Goal: Task Accomplishment & Management: Complete application form

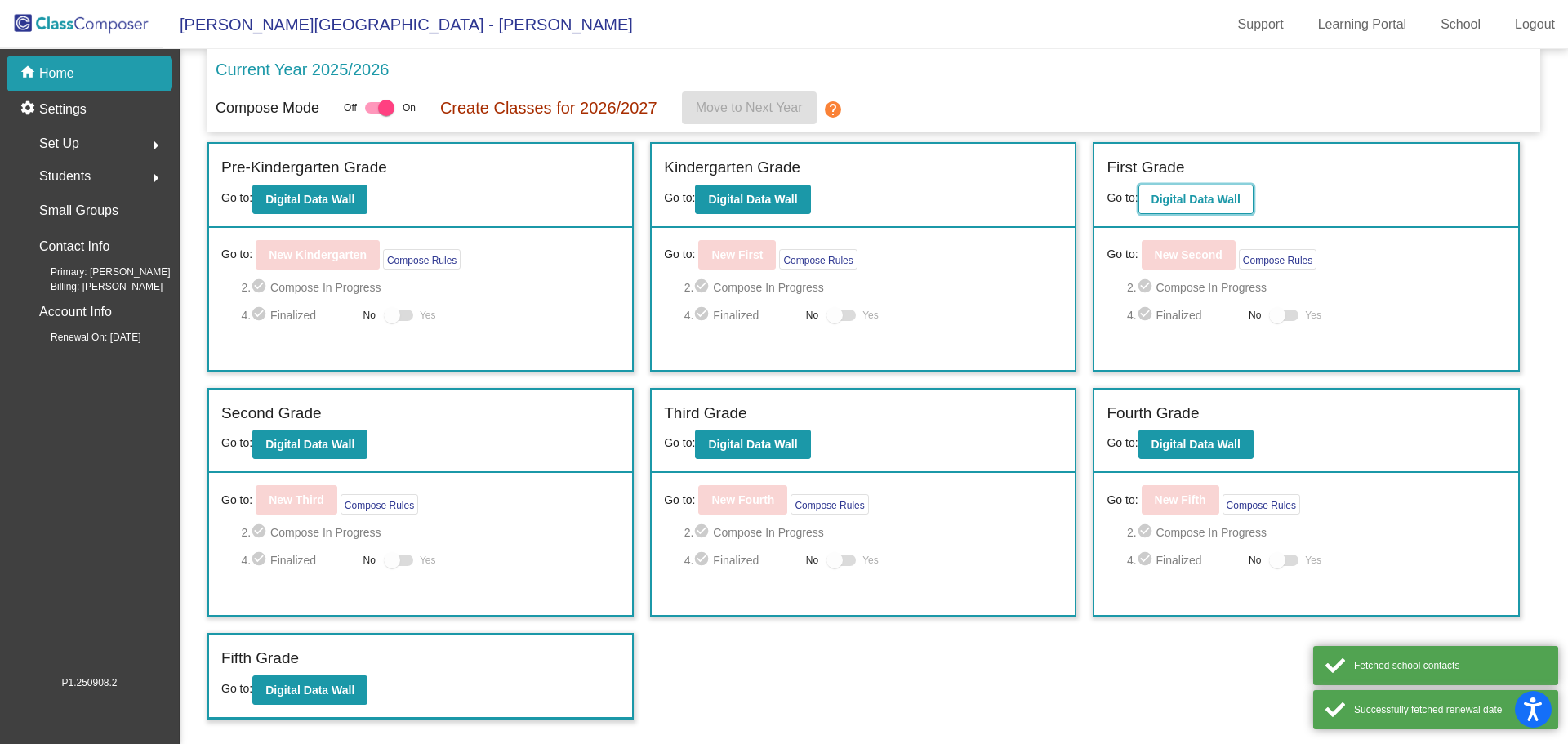
click at [1222, 197] on b "Digital Data Wall" at bounding box center [1195, 199] width 89 height 13
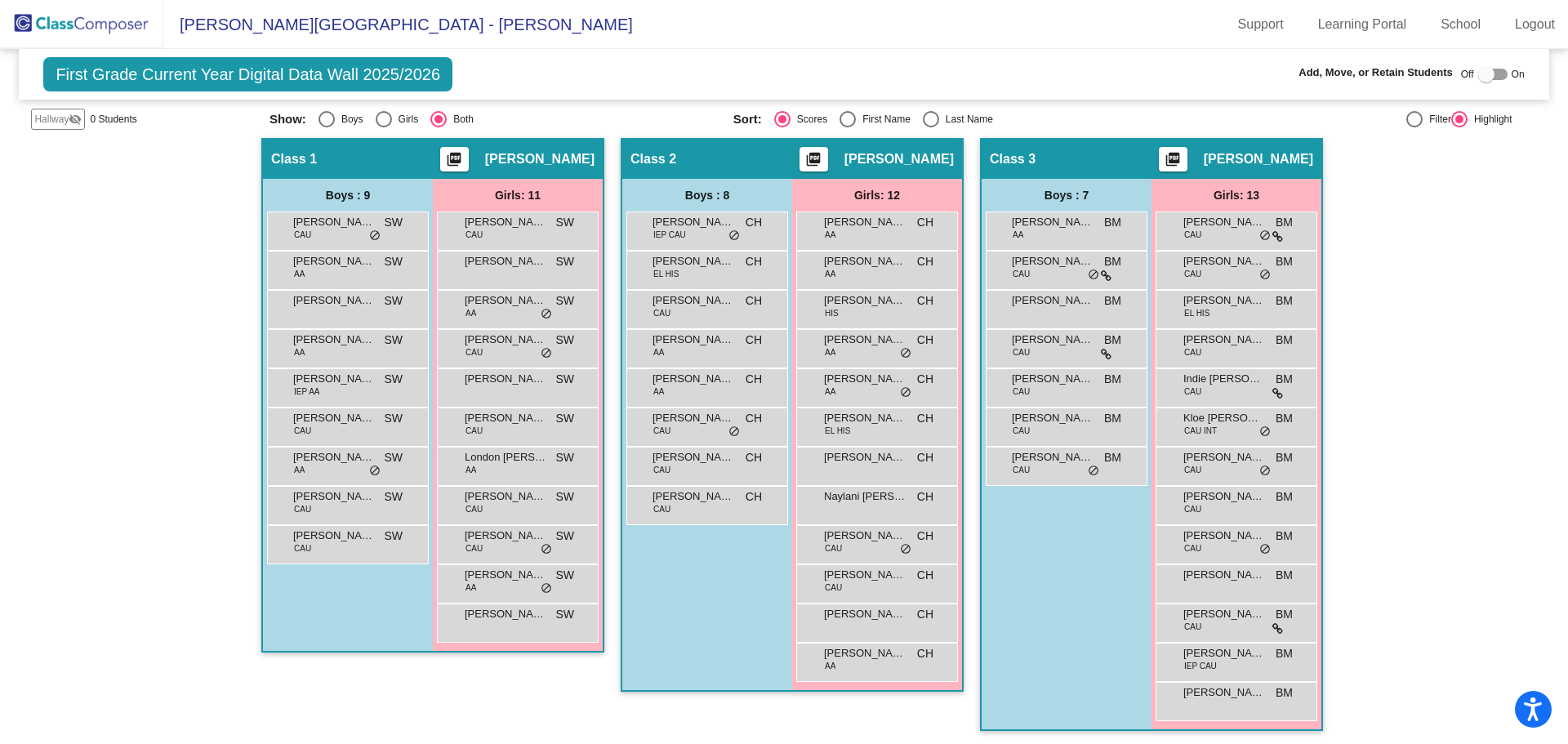
scroll to position [300, 0]
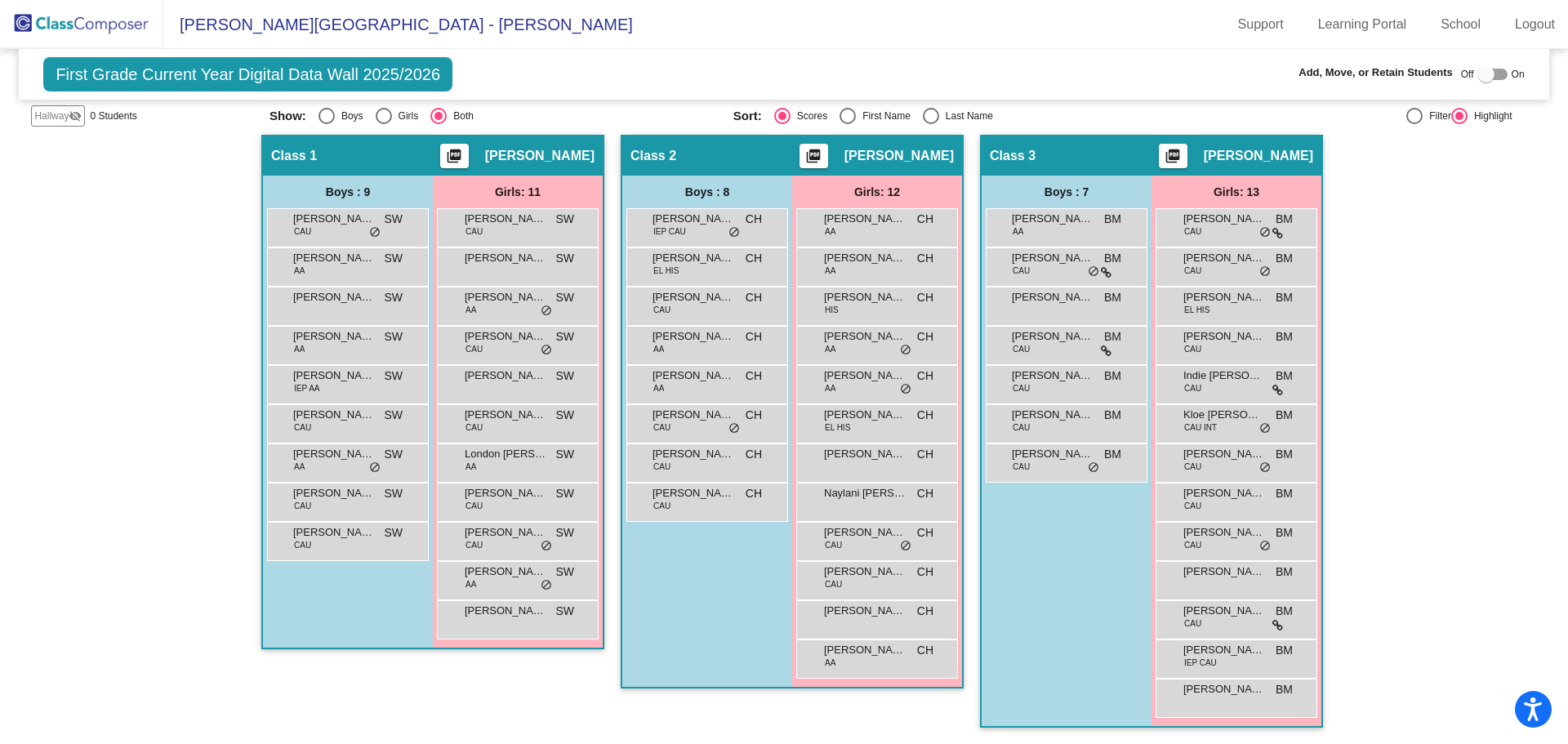
click at [51, 114] on span "Hallway" at bounding box center [51, 116] width 34 height 15
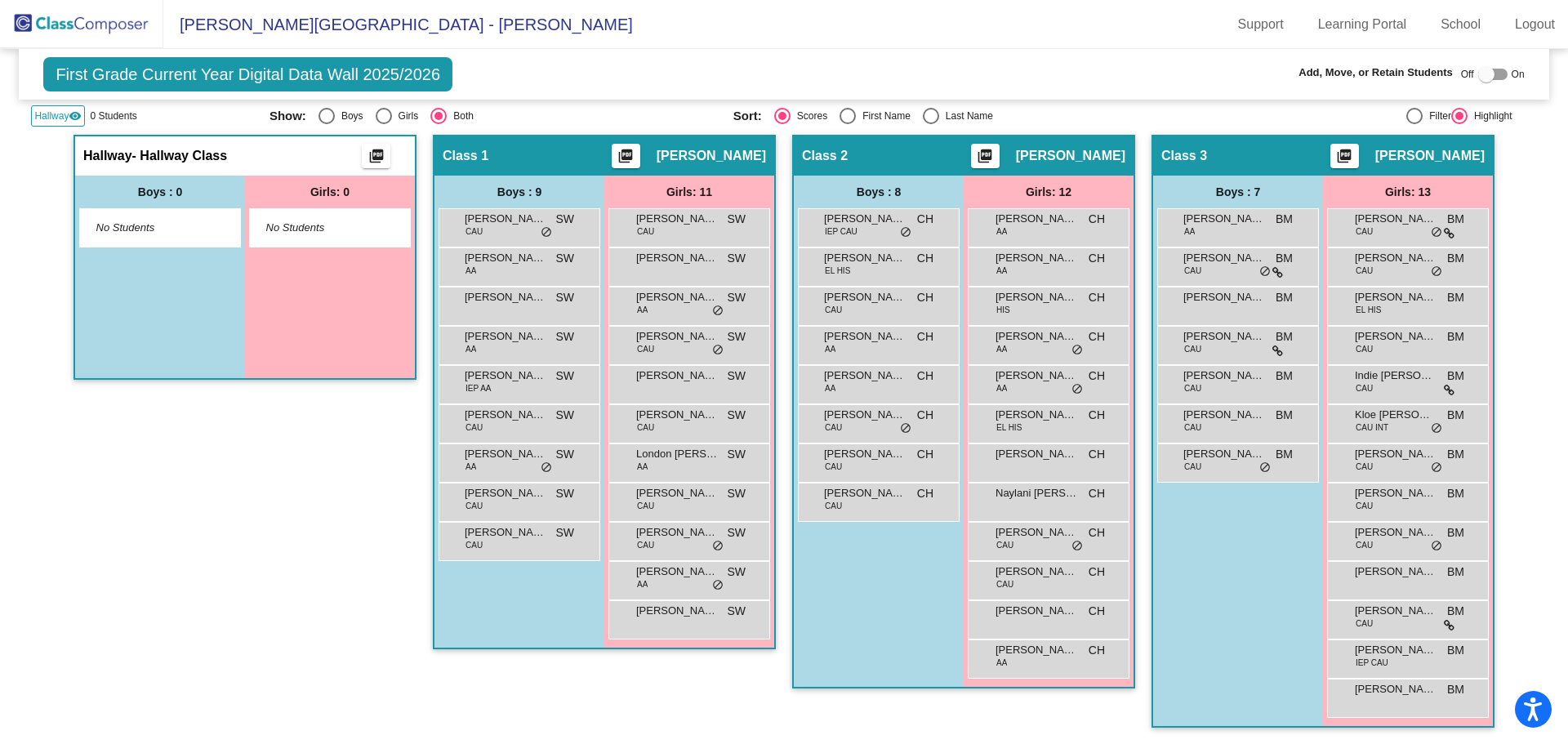
click at [330, 234] on span "No Students" at bounding box center [317, 228] width 102 height 17
click at [339, 236] on div "No Students" at bounding box center [330, 228] width 160 height 38
click at [63, 114] on span "Hallway" at bounding box center [51, 116] width 34 height 15
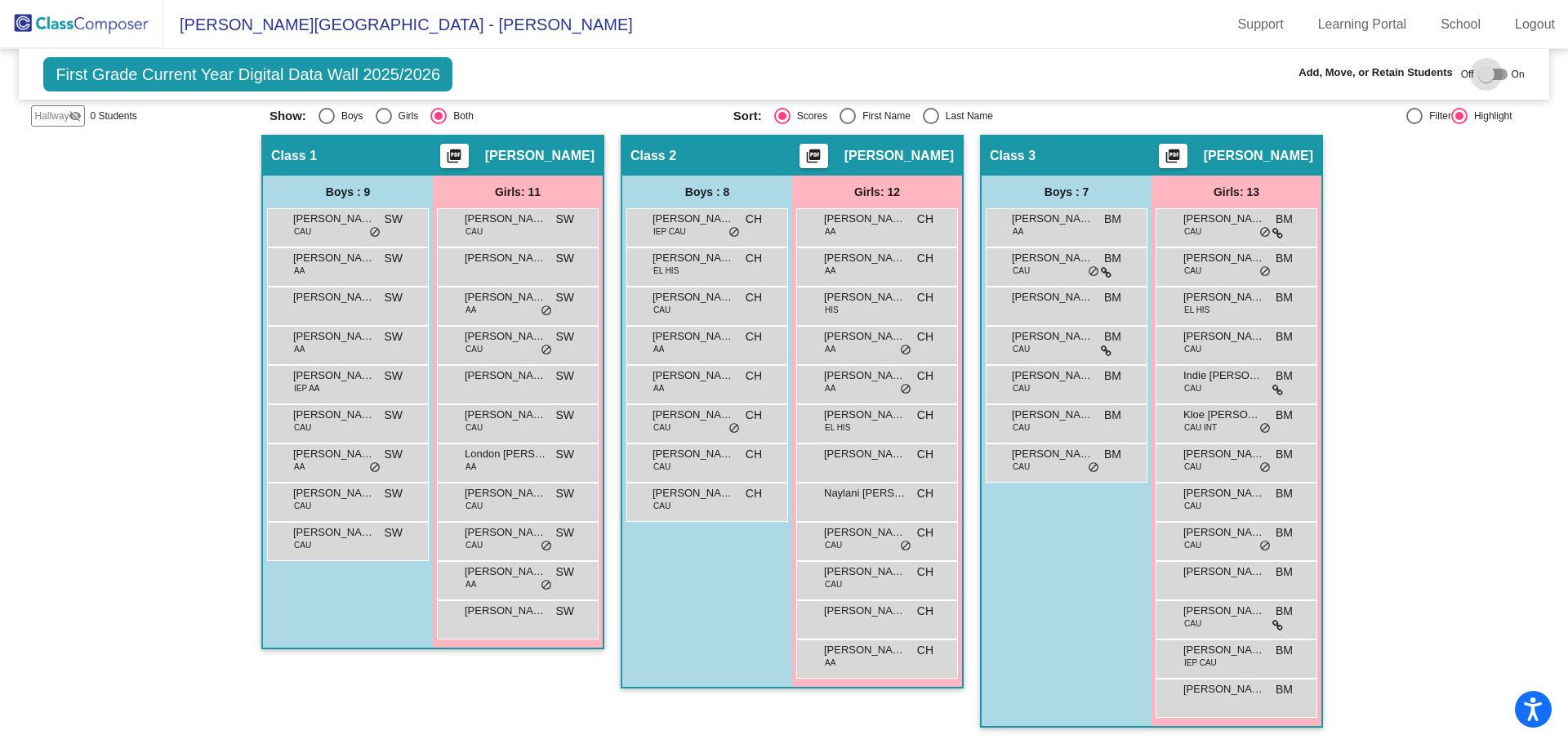
click at [1479, 79] on div at bounding box center [1486, 74] width 17 height 17
checkbox input "true"
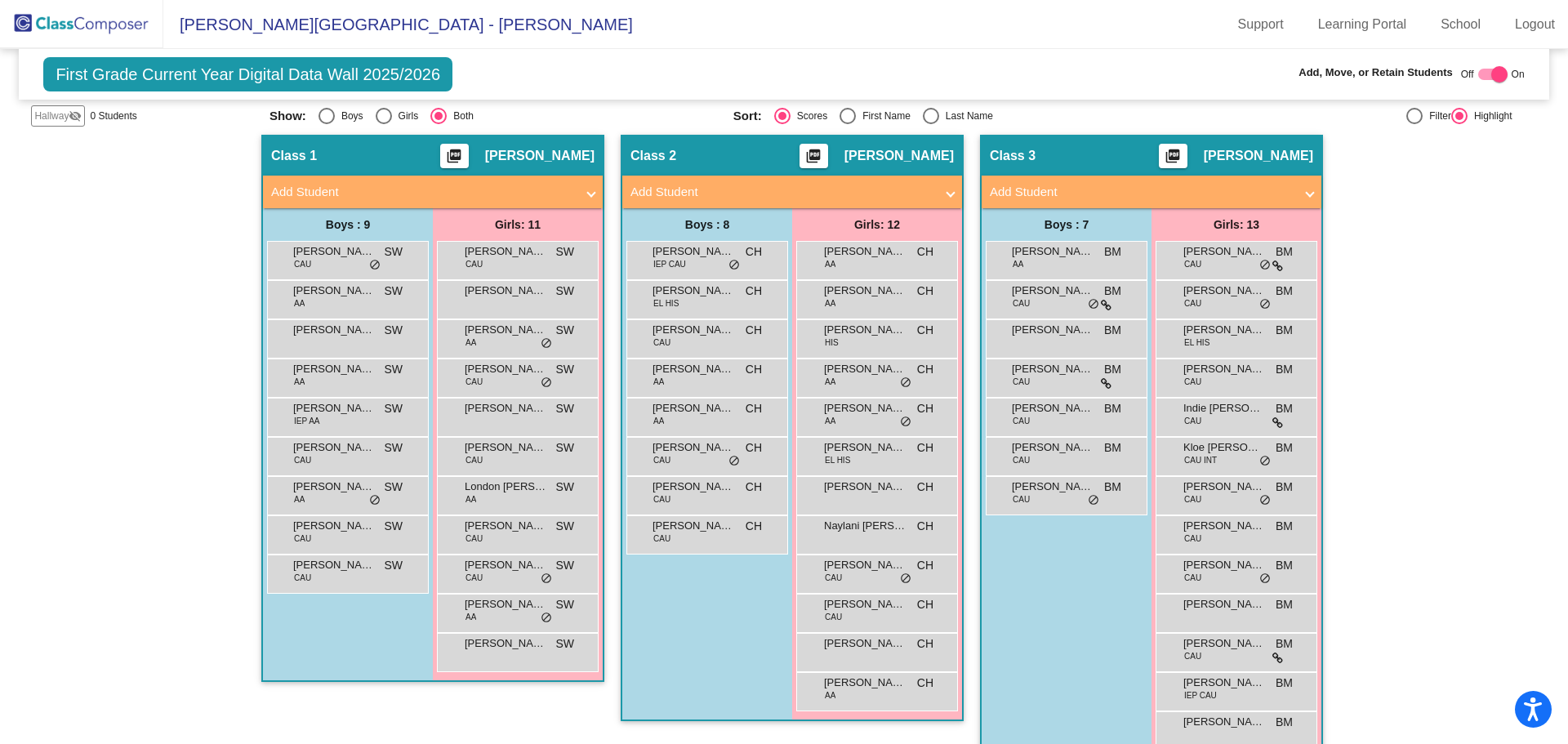
click at [57, 112] on span "Hallway" at bounding box center [51, 116] width 34 height 15
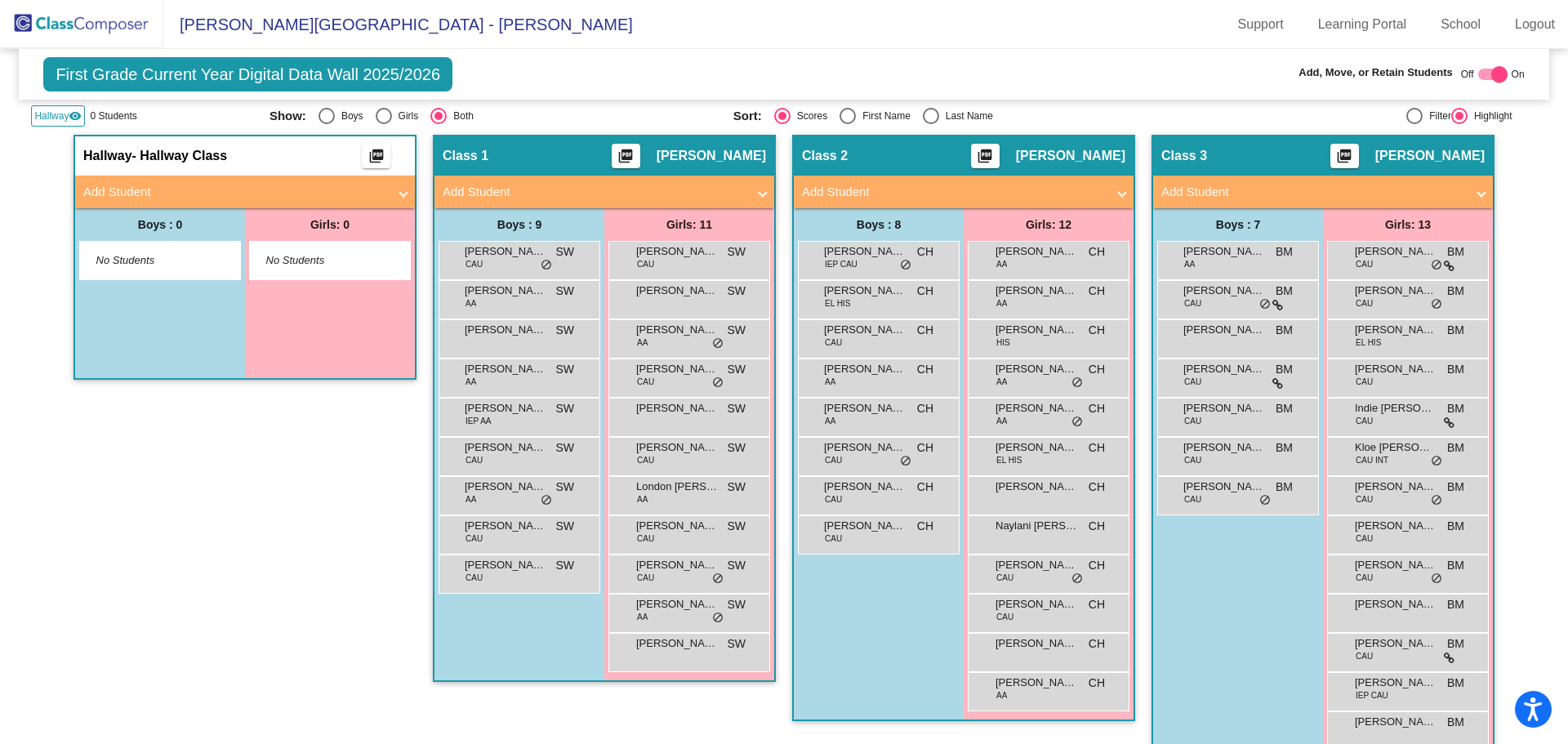
click at [400, 198] on span at bounding box center [403, 191] width 6 height 18
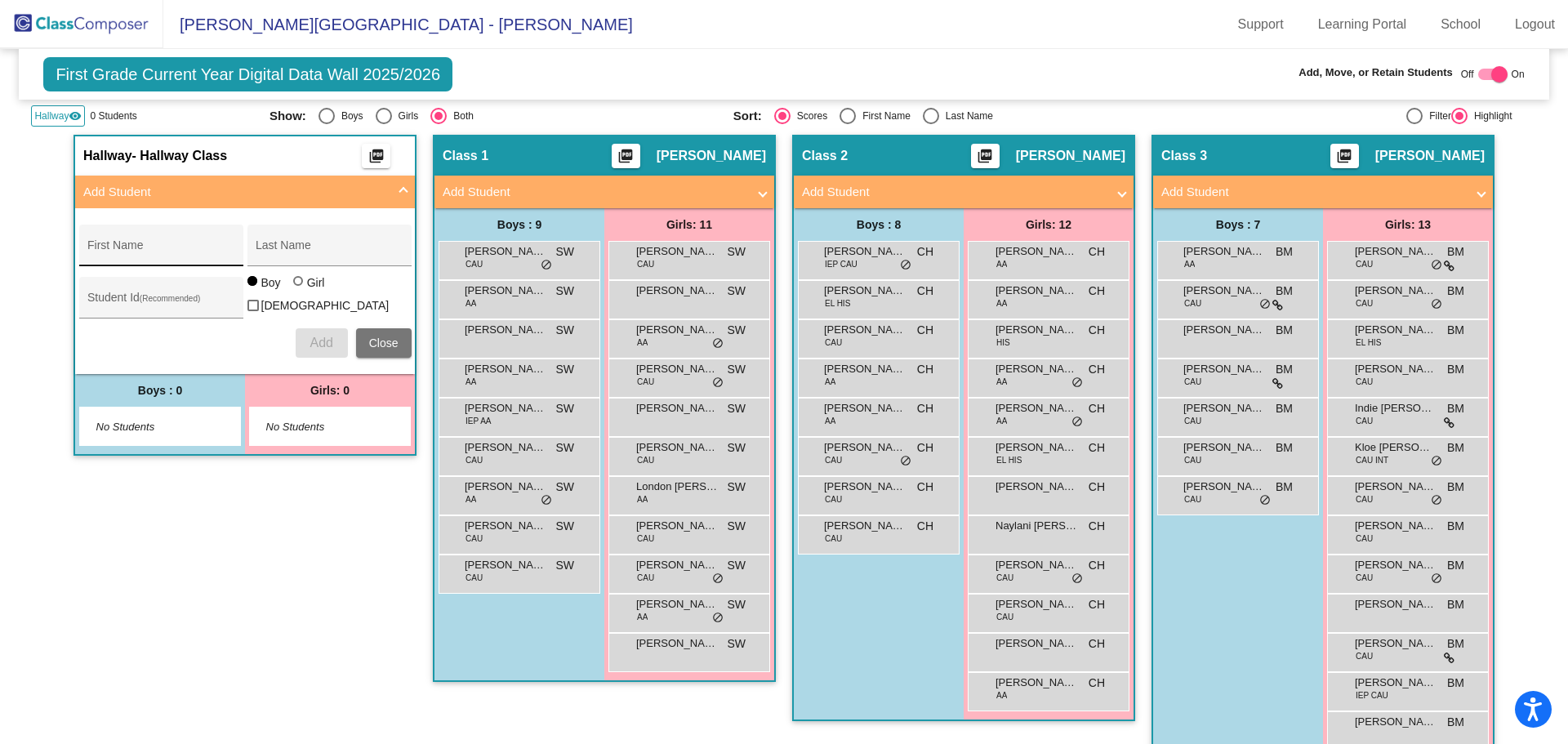
click at [204, 249] on input "First Name" at bounding box center [160, 251] width 147 height 13
type input "B"
type input "Athena"
type input "[PERSON_NAME]"
click at [383, 346] on button "Close" at bounding box center [383, 343] width 55 height 29
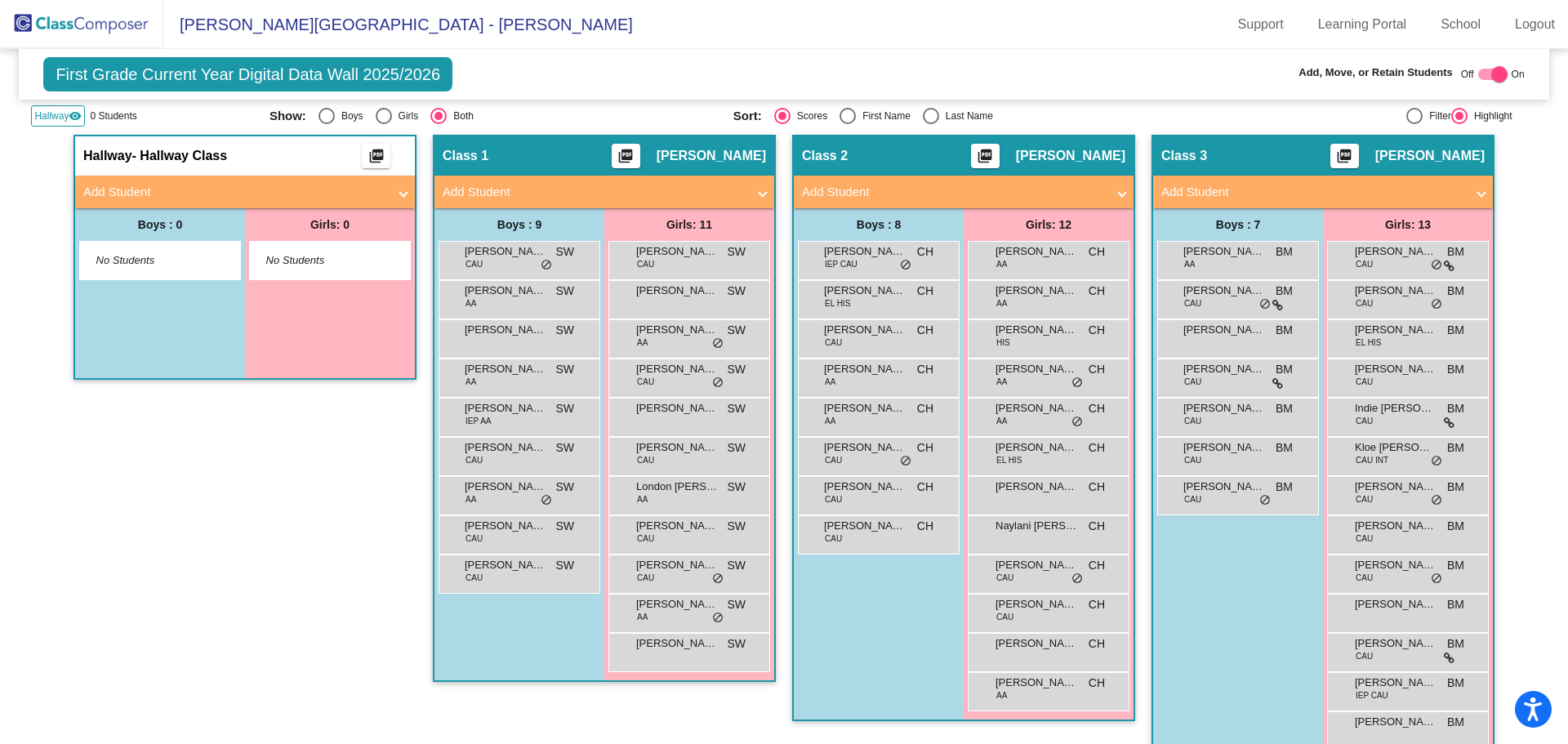
click at [1496, 65] on label at bounding box center [1492, 74] width 29 height 19
checkbox input "false"
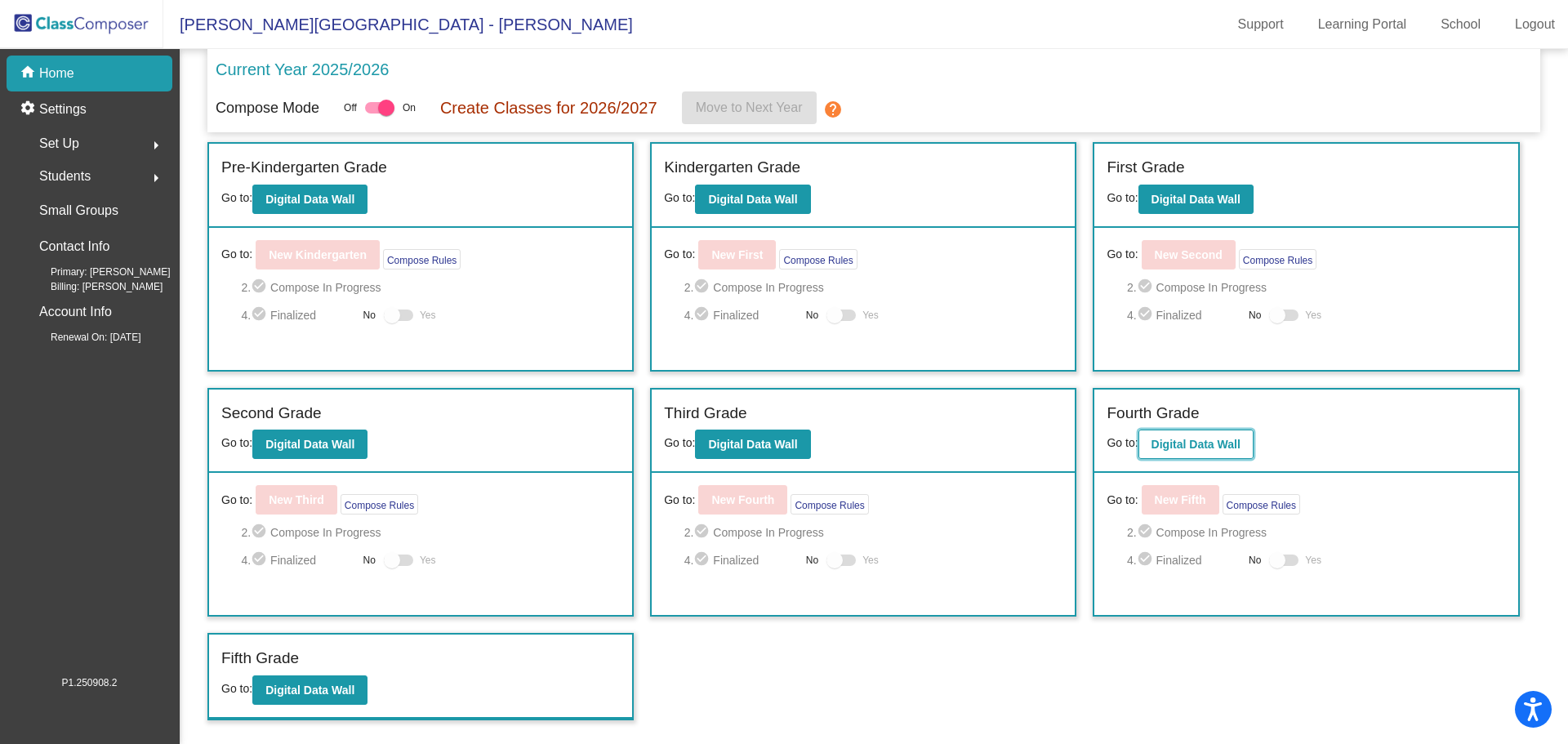
click at [1224, 444] on b "Digital Data Wall" at bounding box center [1195, 444] width 89 height 13
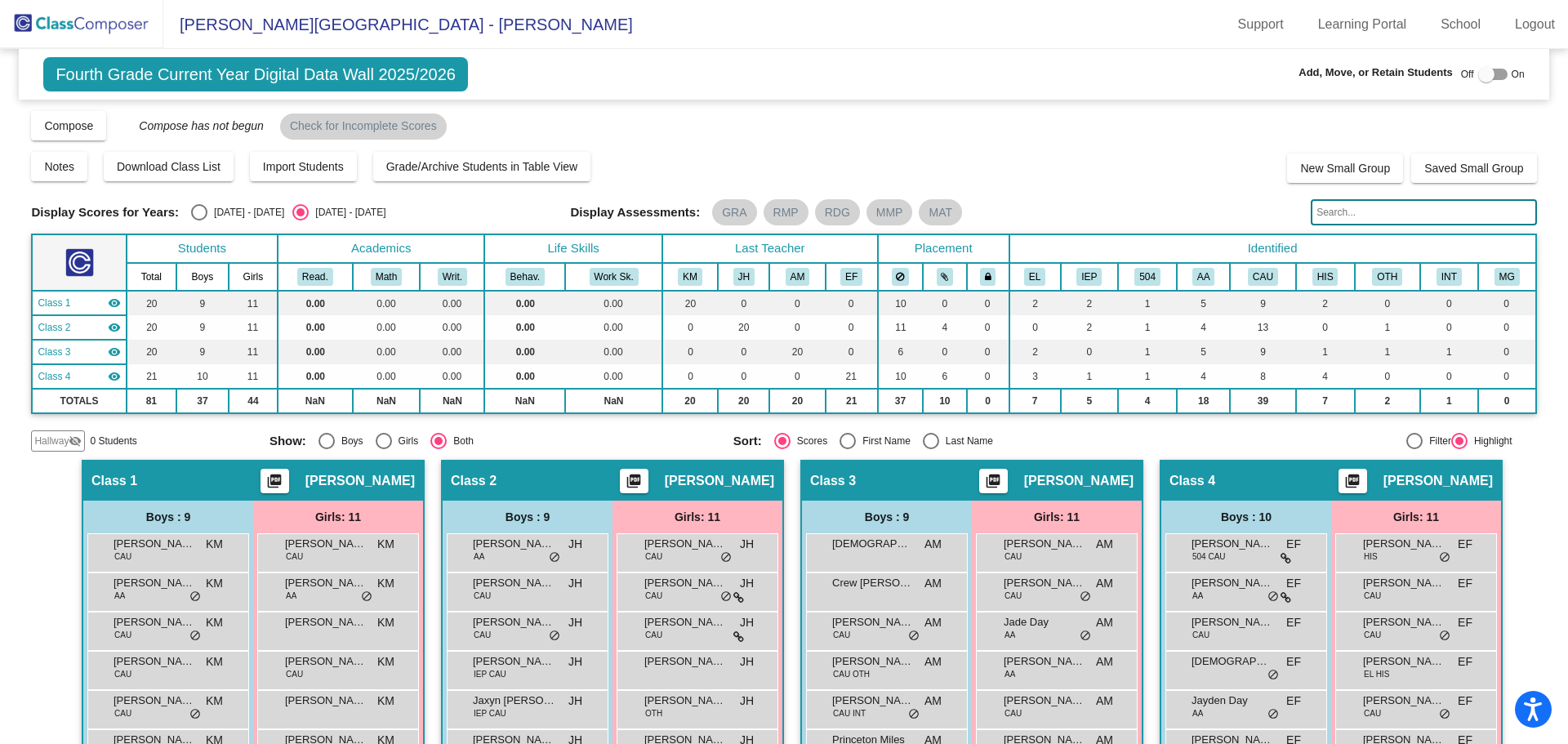
click at [1478, 78] on div at bounding box center [1486, 74] width 17 height 17
checkbox input "true"
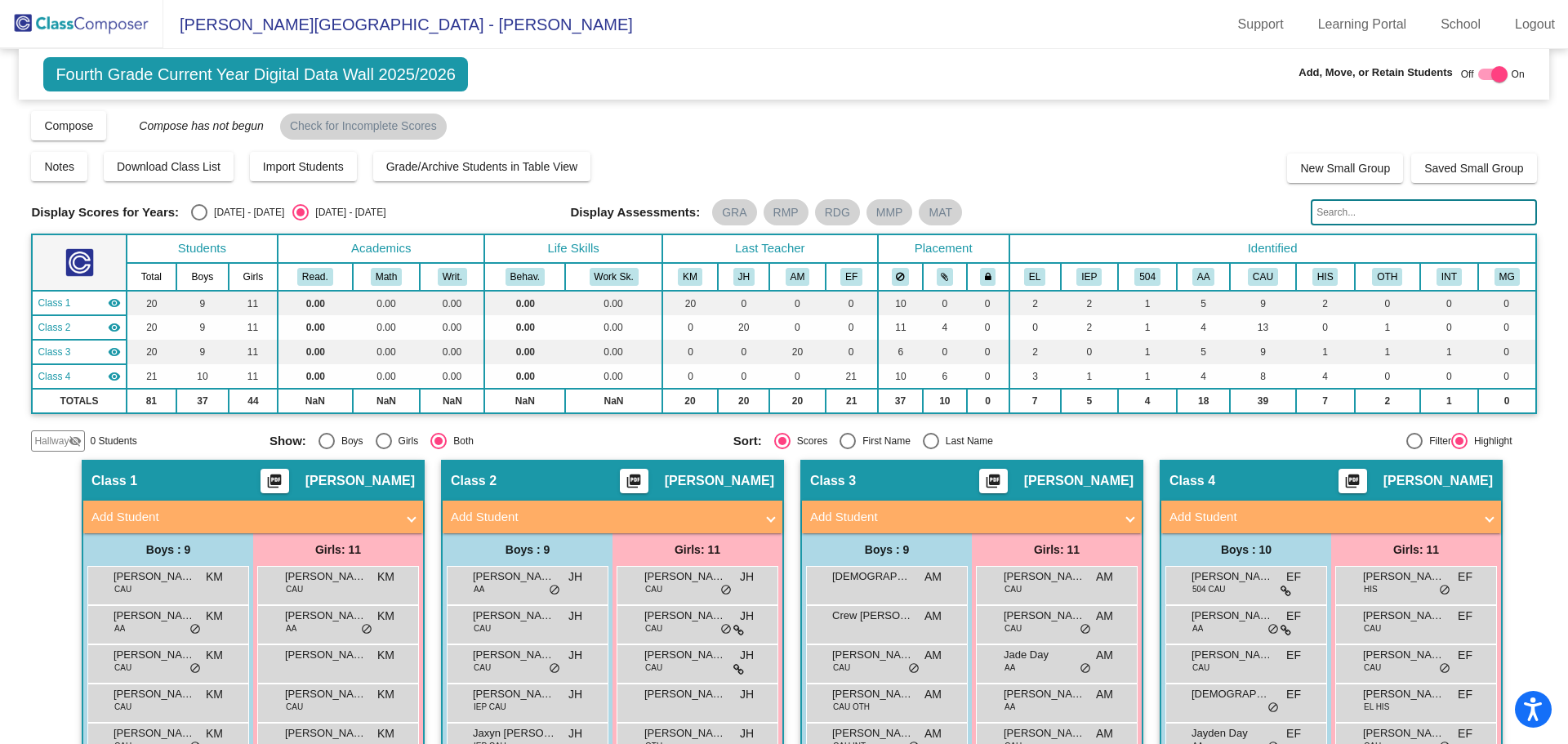
scroll to position [245, 0]
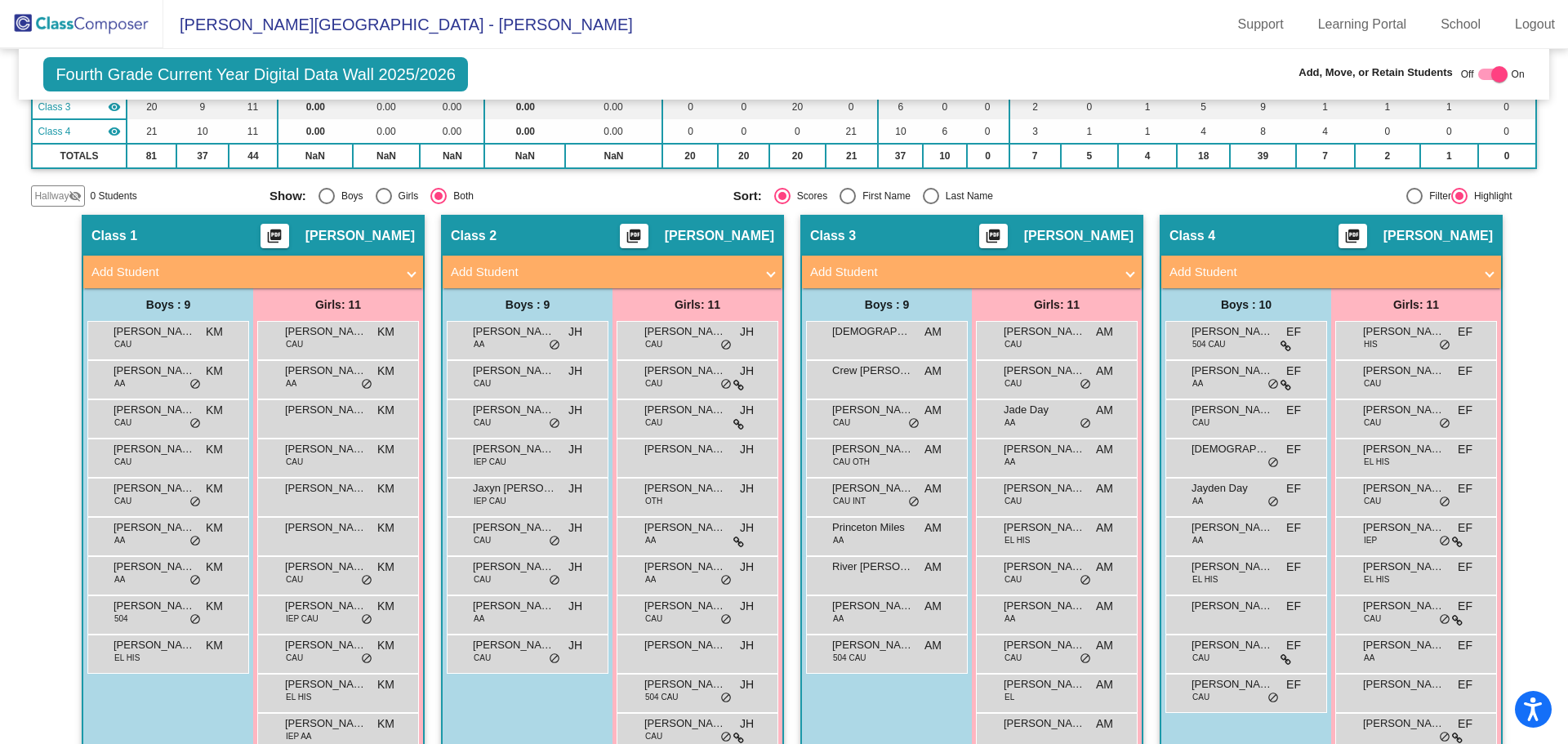
click at [54, 200] on span "Hallway" at bounding box center [51, 196] width 34 height 15
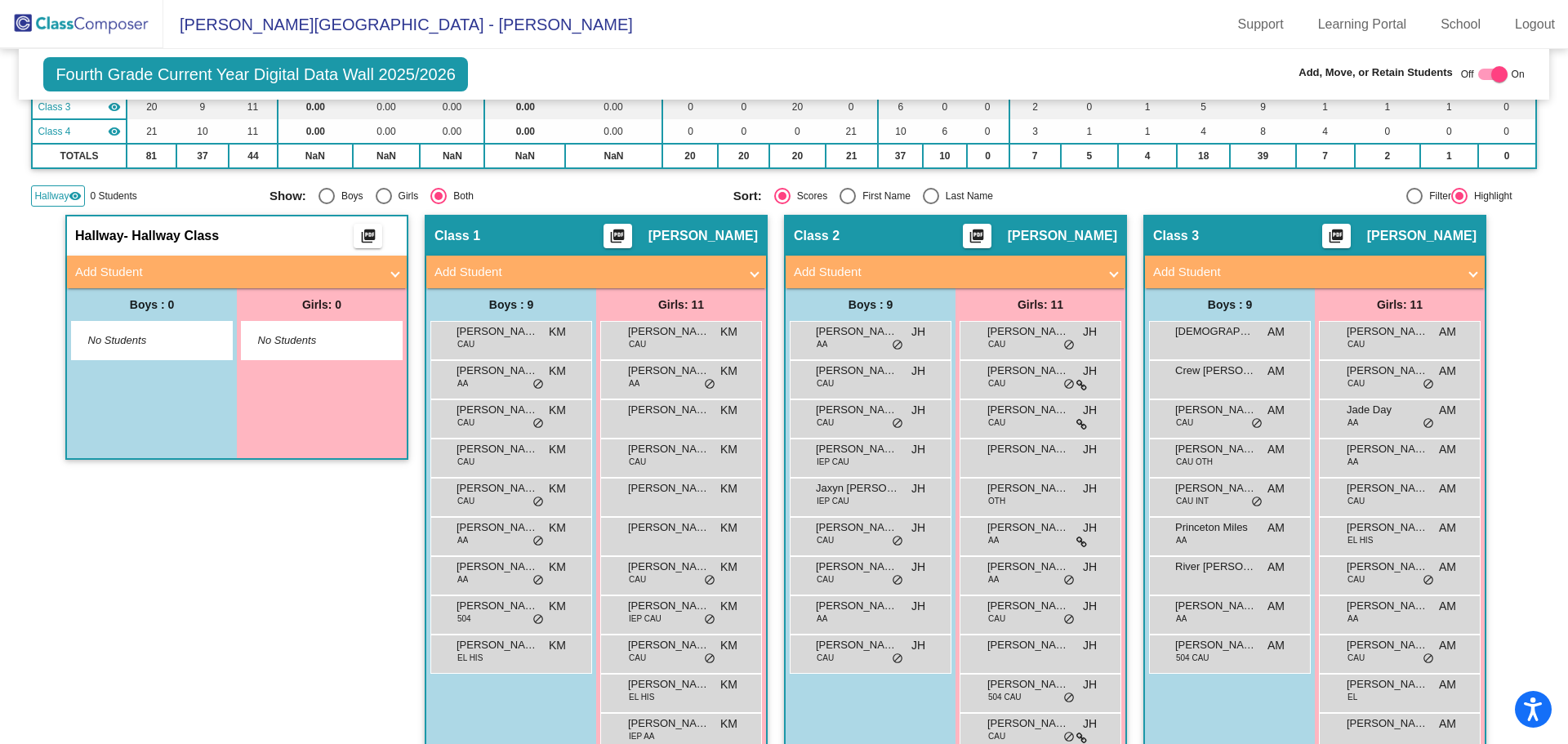
click at [150, 271] on mat-panel-title "Add Student" at bounding box center [228, 271] width 304 height 18
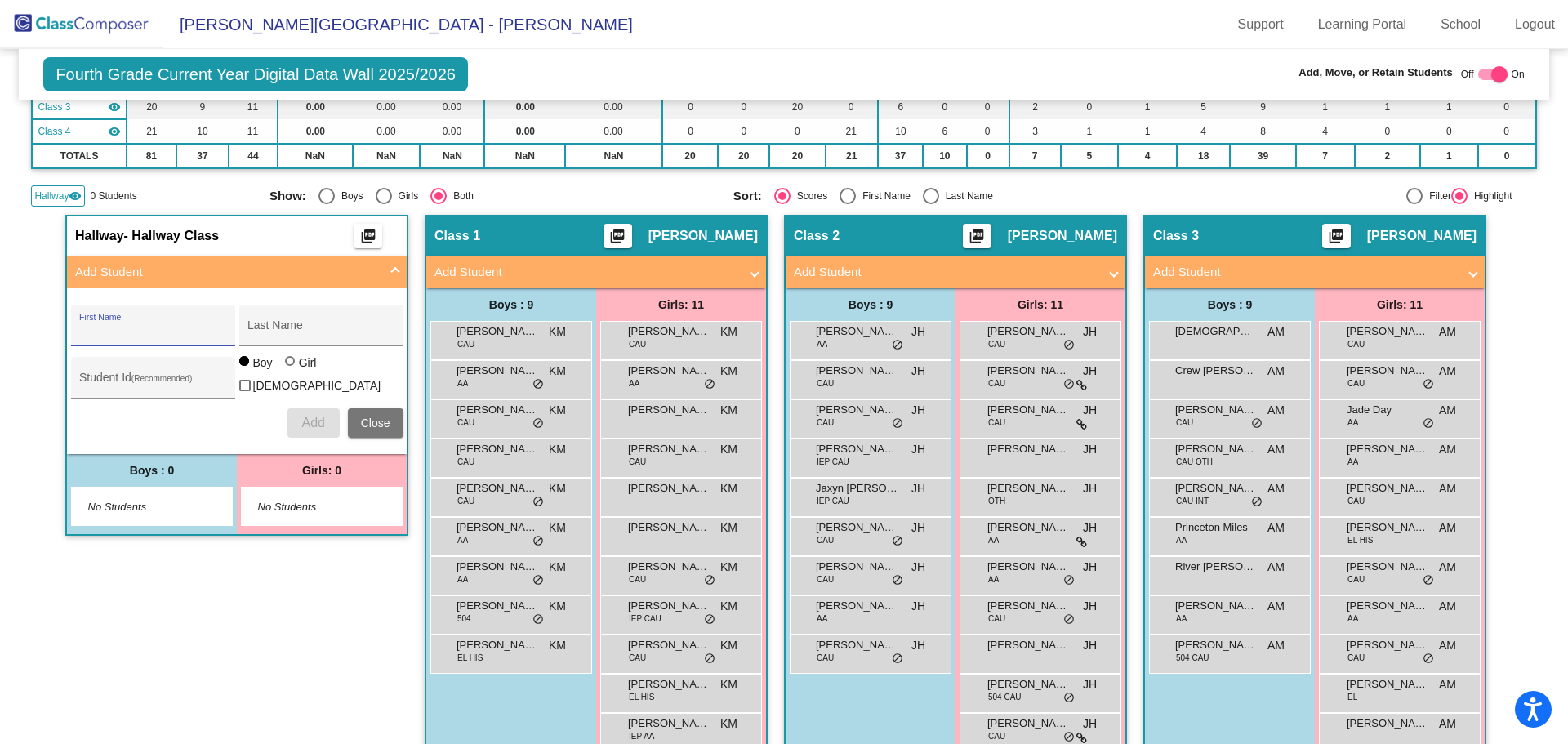
click at [150, 329] on input "First Name" at bounding box center [152, 331] width 147 height 13
type input "Elisha"
type input "Kiiza"
click at [515, 336] on span "Connor Reynolds" at bounding box center [497, 331] width 82 height 17
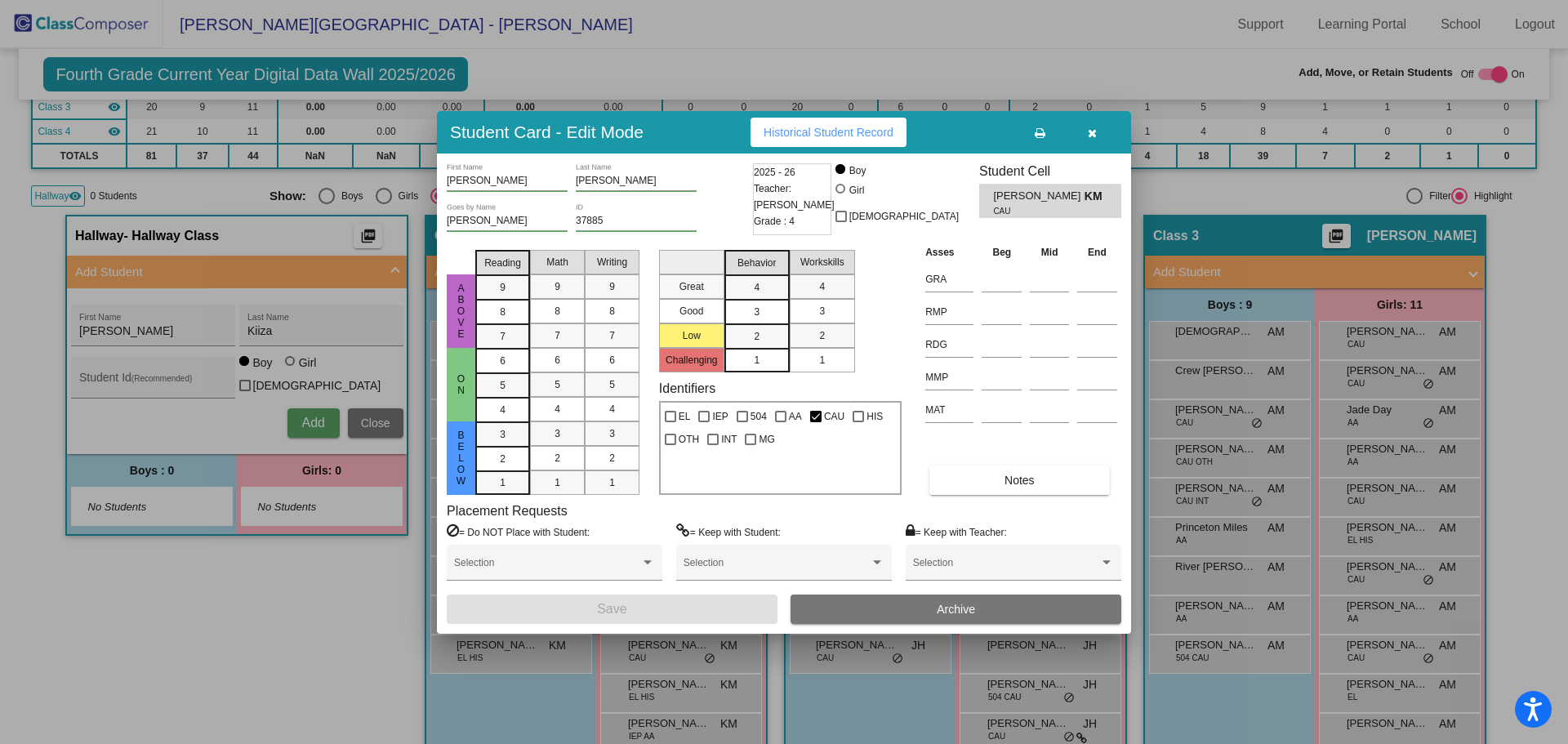
click at [1093, 134] on icon "button" at bounding box center [1093, 133] width 9 height 11
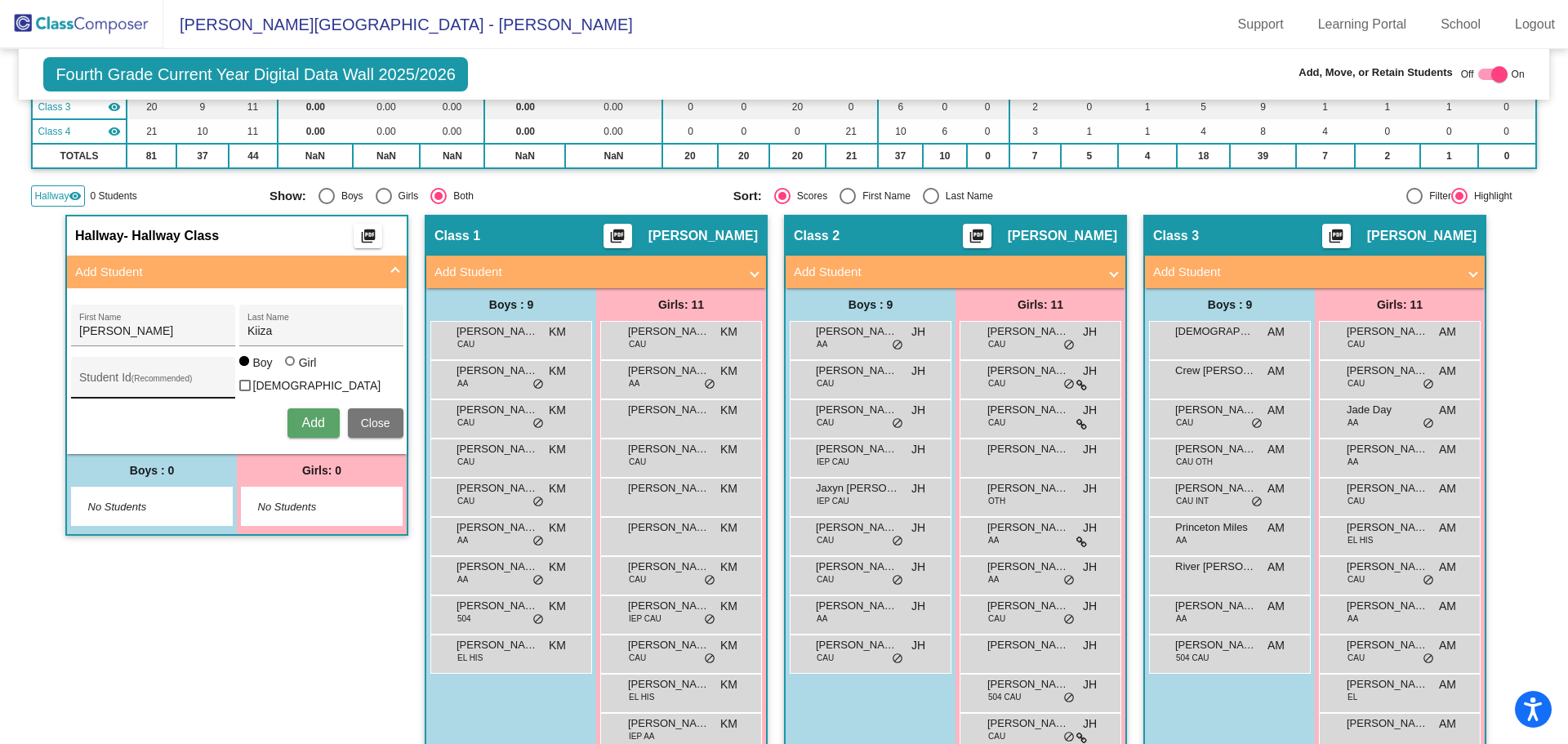
click at [168, 389] on div "Student Id (Recommended)" at bounding box center [152, 381] width 147 height 33
type input "41387"
click at [295, 429] on button "Add" at bounding box center [313, 423] width 52 height 29
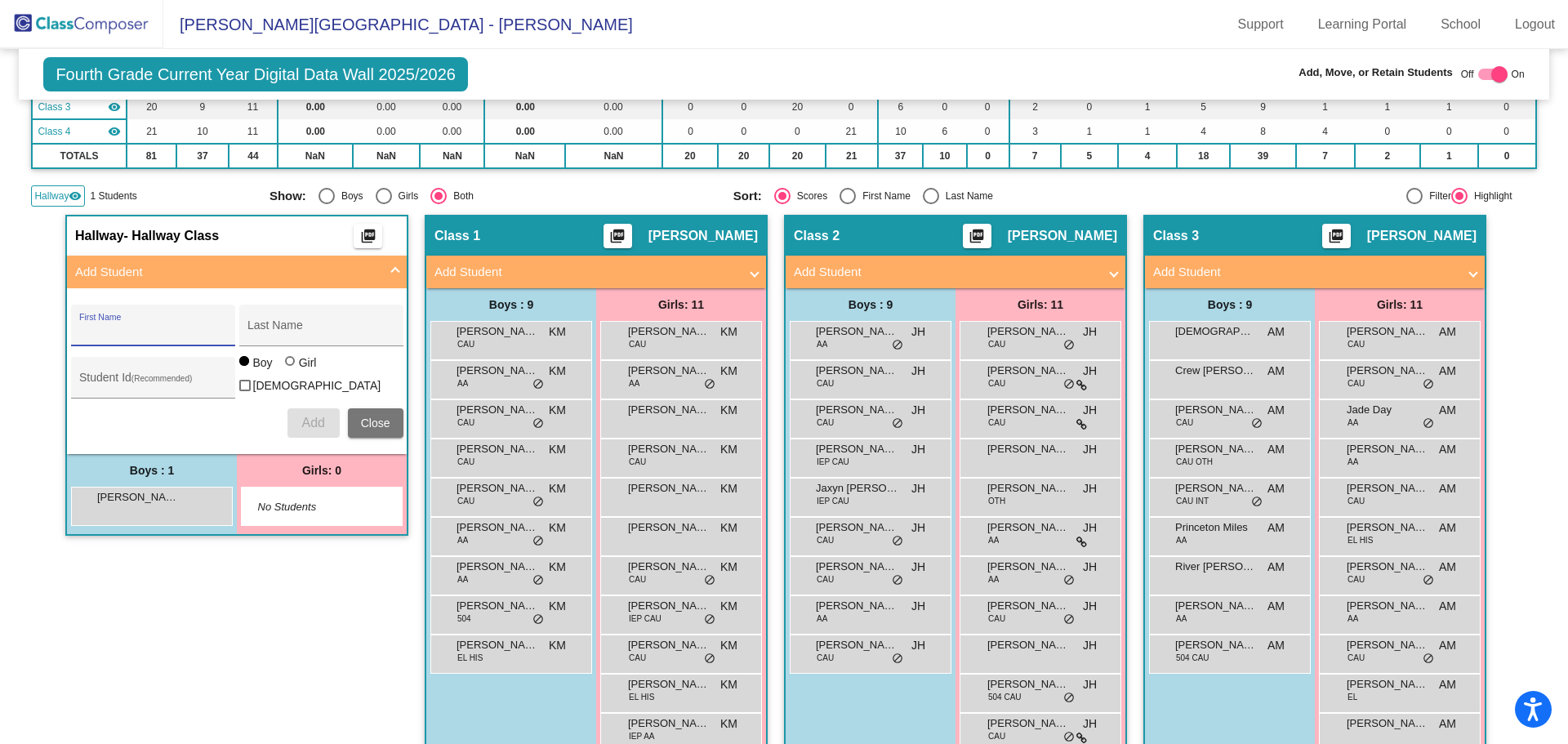
click at [161, 322] on div "First Name" at bounding box center [152, 330] width 147 height 33
drag, startPoint x: 288, startPoint y: 372, endPoint x: 278, endPoint y: 372, distance: 10.0
click at [287, 365] on div at bounding box center [289, 360] width 10 height 10
click at [291, 370] on input "Girl" at bounding box center [291, 369] width 1 height 1
radio input "true"
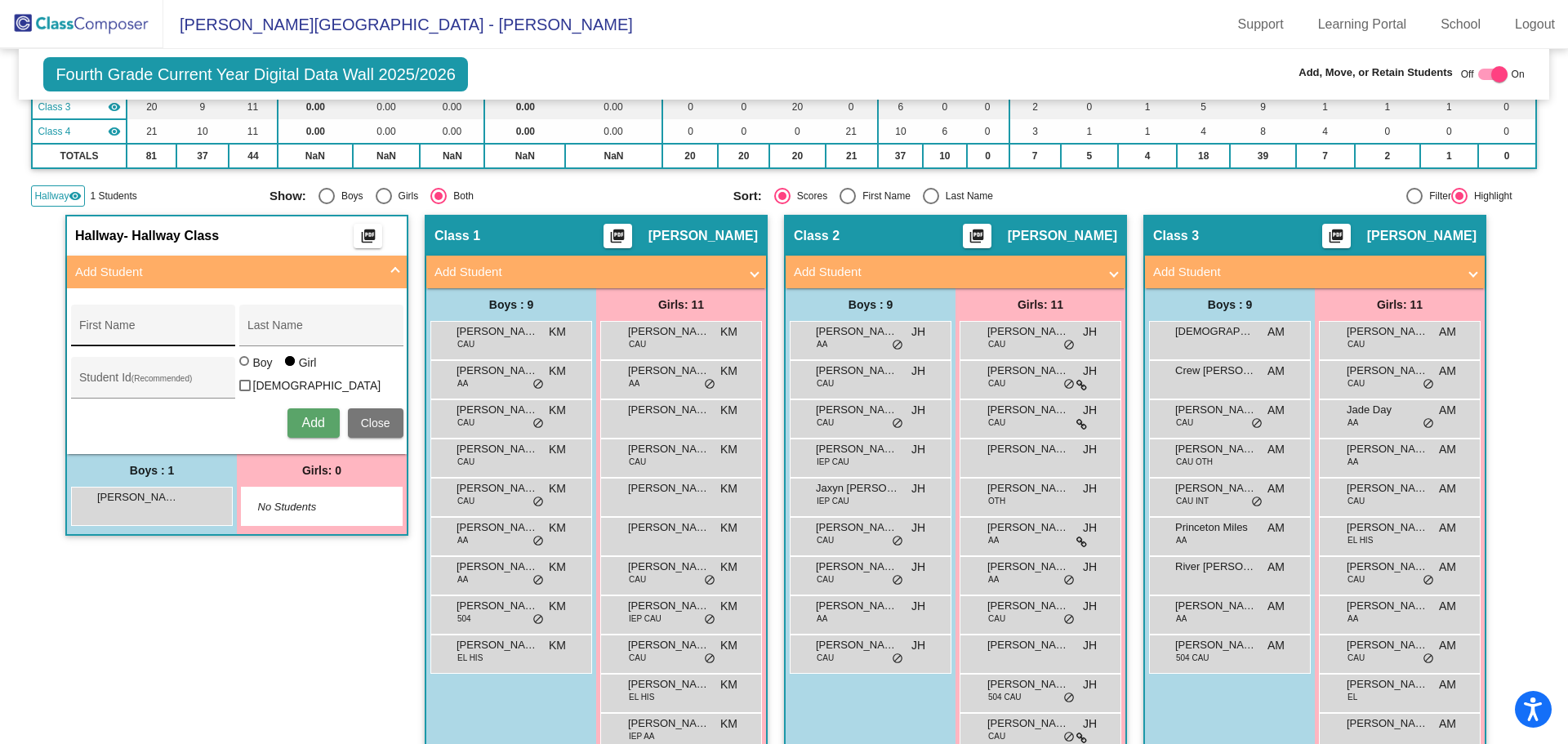
click at [135, 331] on input "First Name" at bounding box center [152, 331] width 147 height 13
type input "Daila"
type input "Ariaz-Paez"
click at [140, 385] on input "Student Id (Recommended)" at bounding box center [152, 383] width 147 height 13
type input "38909"
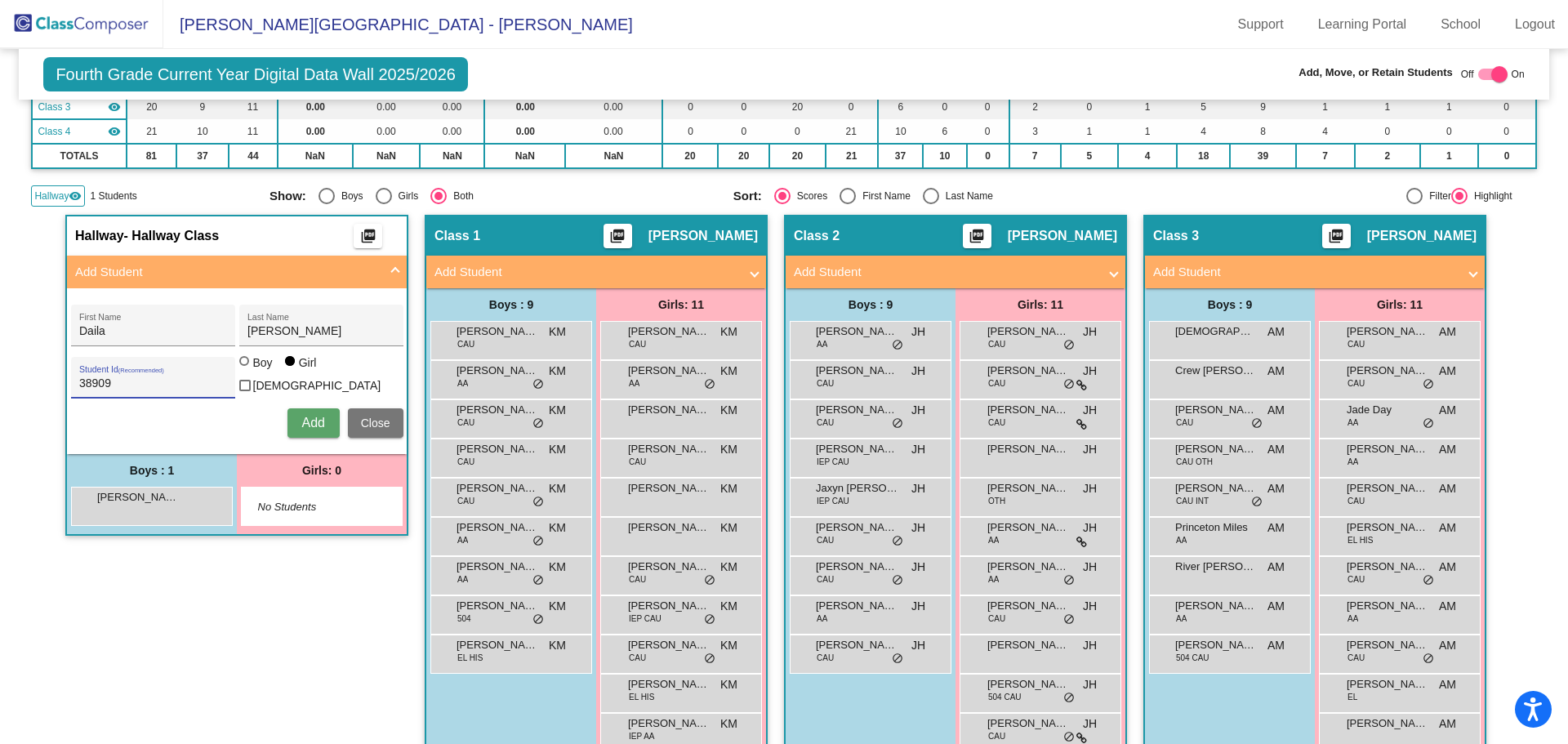
click at [316, 418] on span "Add" at bounding box center [313, 423] width 23 height 14
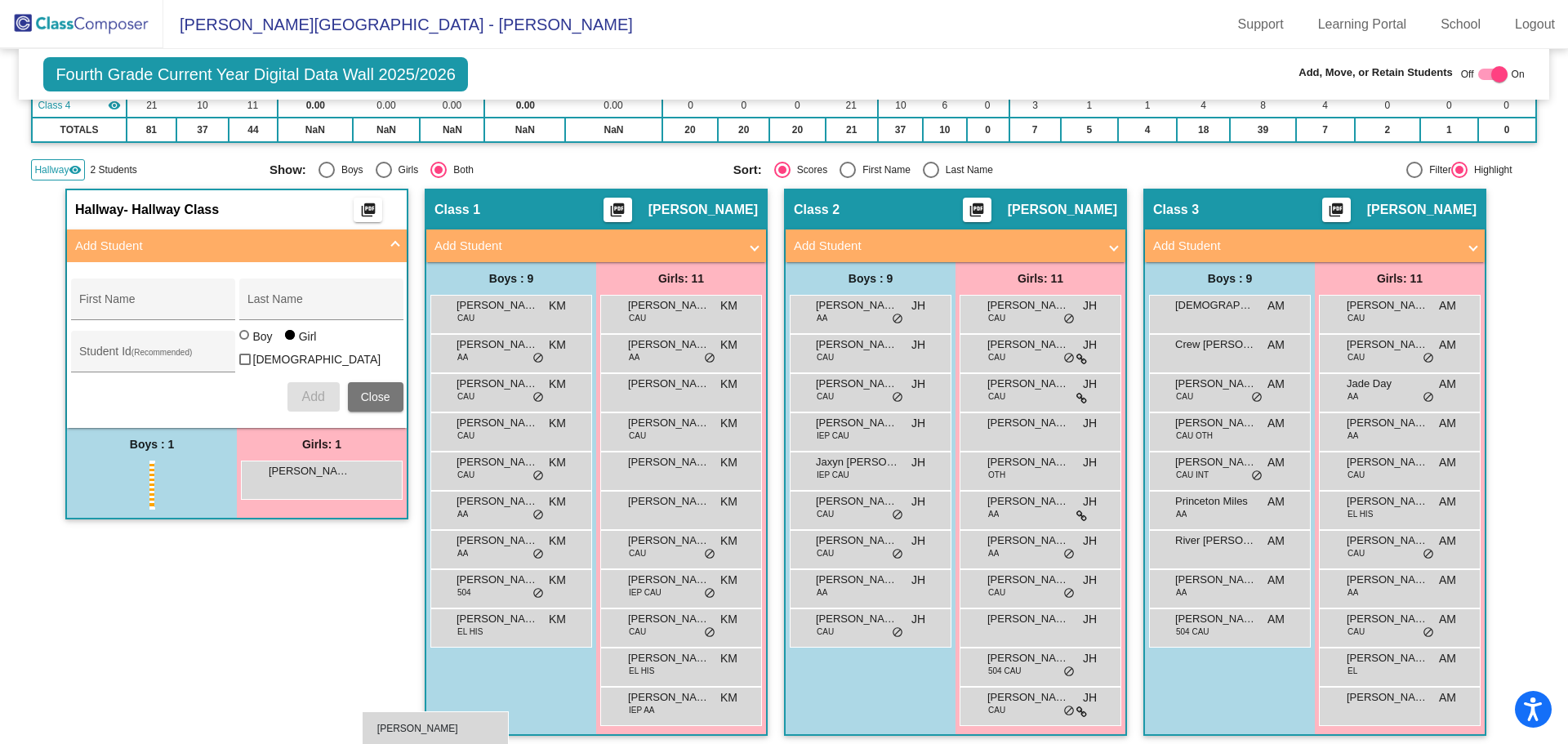
scroll to position [287, 0]
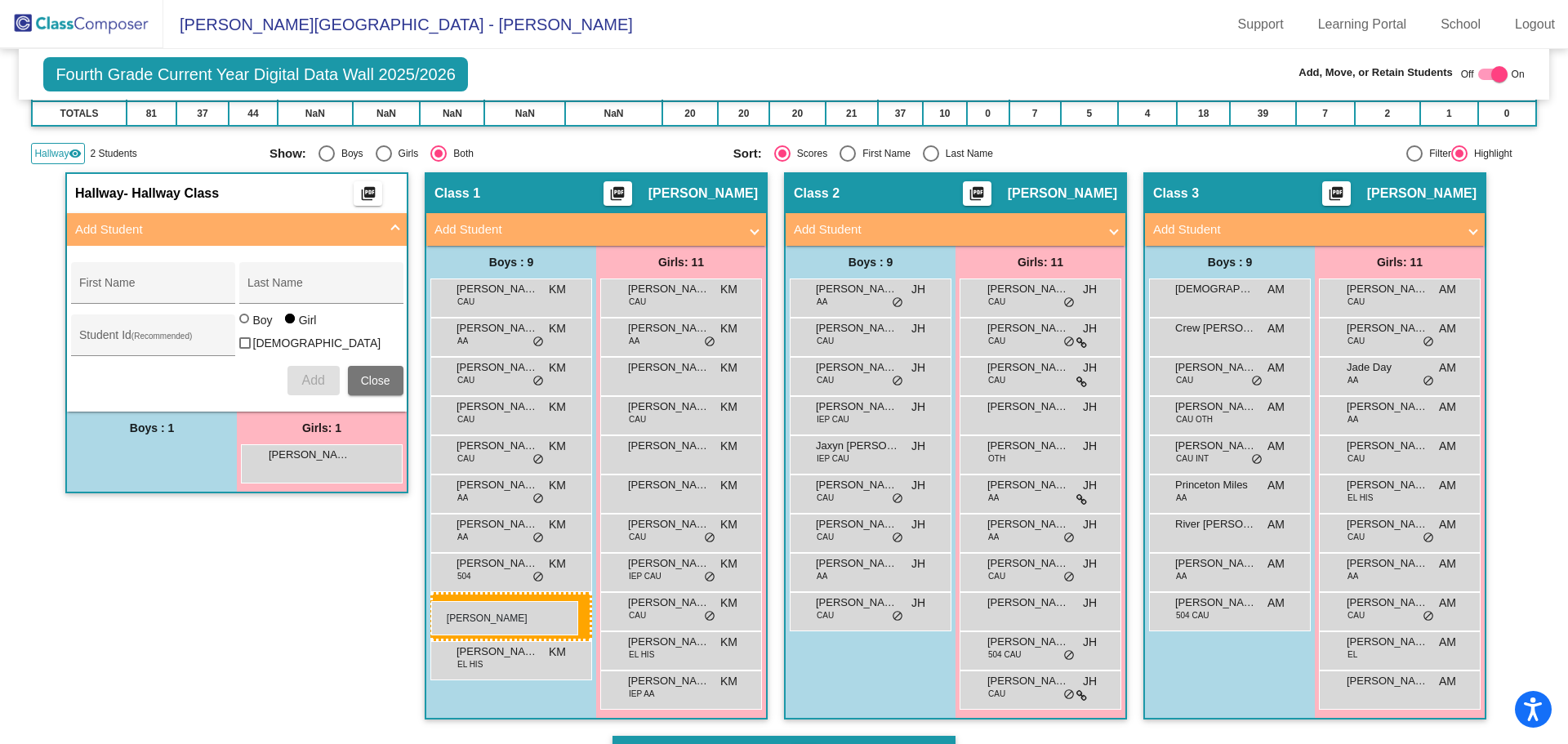
drag, startPoint x: 143, startPoint y: 497, endPoint x: 432, endPoint y: 601, distance: 307.1
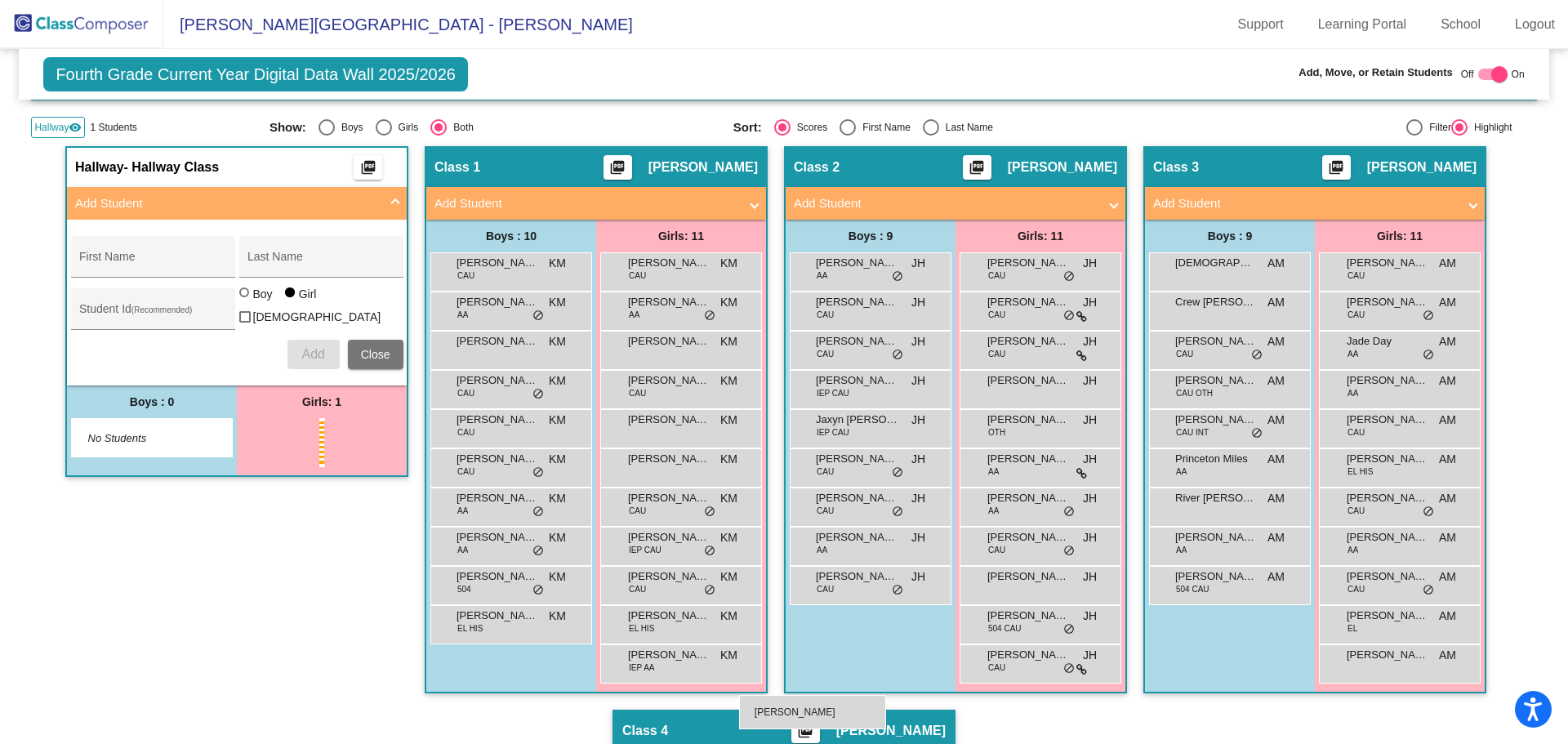
scroll to position [323, 0]
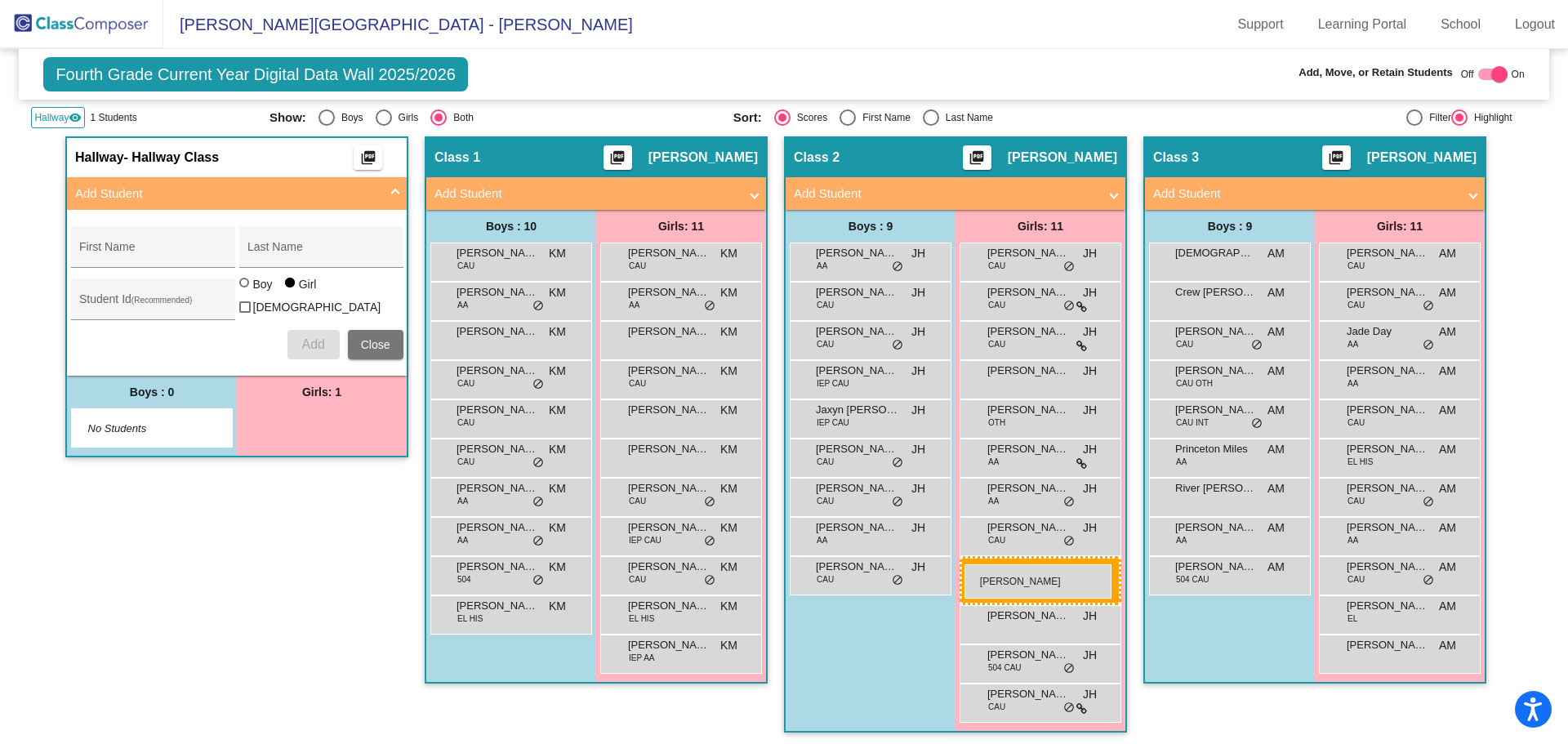
drag, startPoint x: 291, startPoint y: 451, endPoint x: 965, endPoint y: 564, distance: 683.4
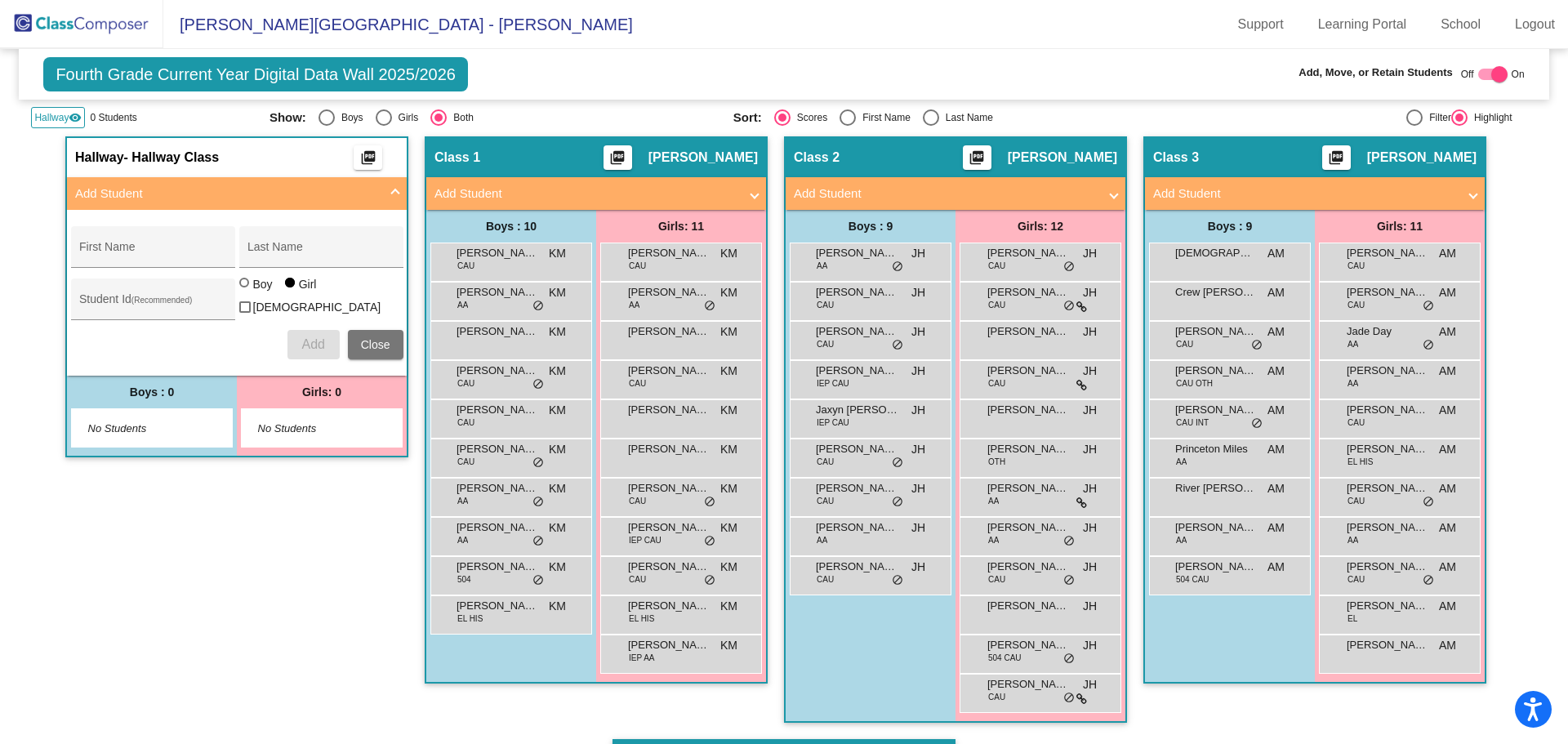
click at [1252, 719] on div "Class 3 picture_as_pdf Abigail Meade Add Student First Name Last Name Student I…" at bounding box center [1315, 437] width 343 height 603
click at [1493, 73] on div at bounding box center [1499, 74] width 17 height 17
checkbox input "false"
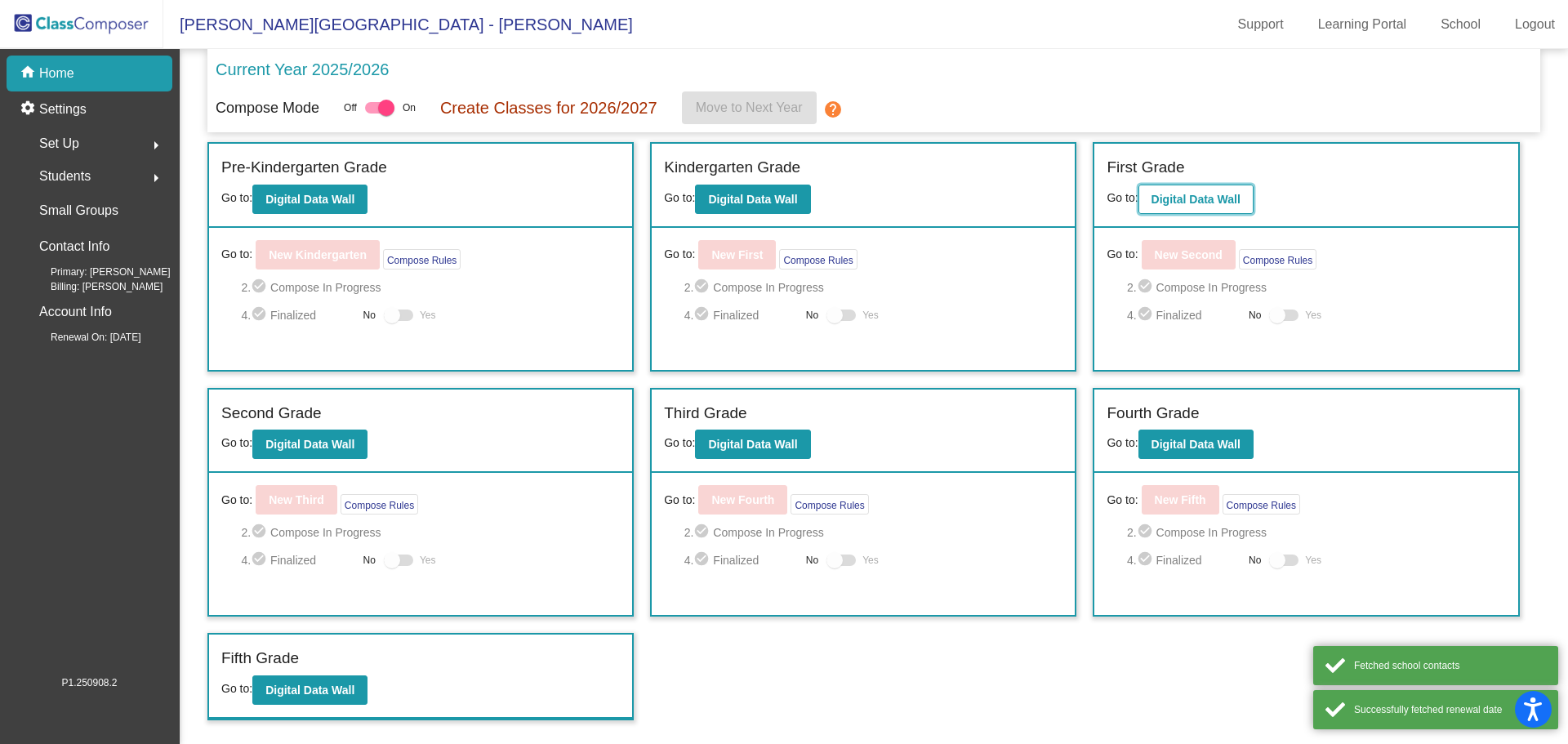
click at [1207, 201] on b "Digital Data Wall" at bounding box center [1195, 199] width 89 height 13
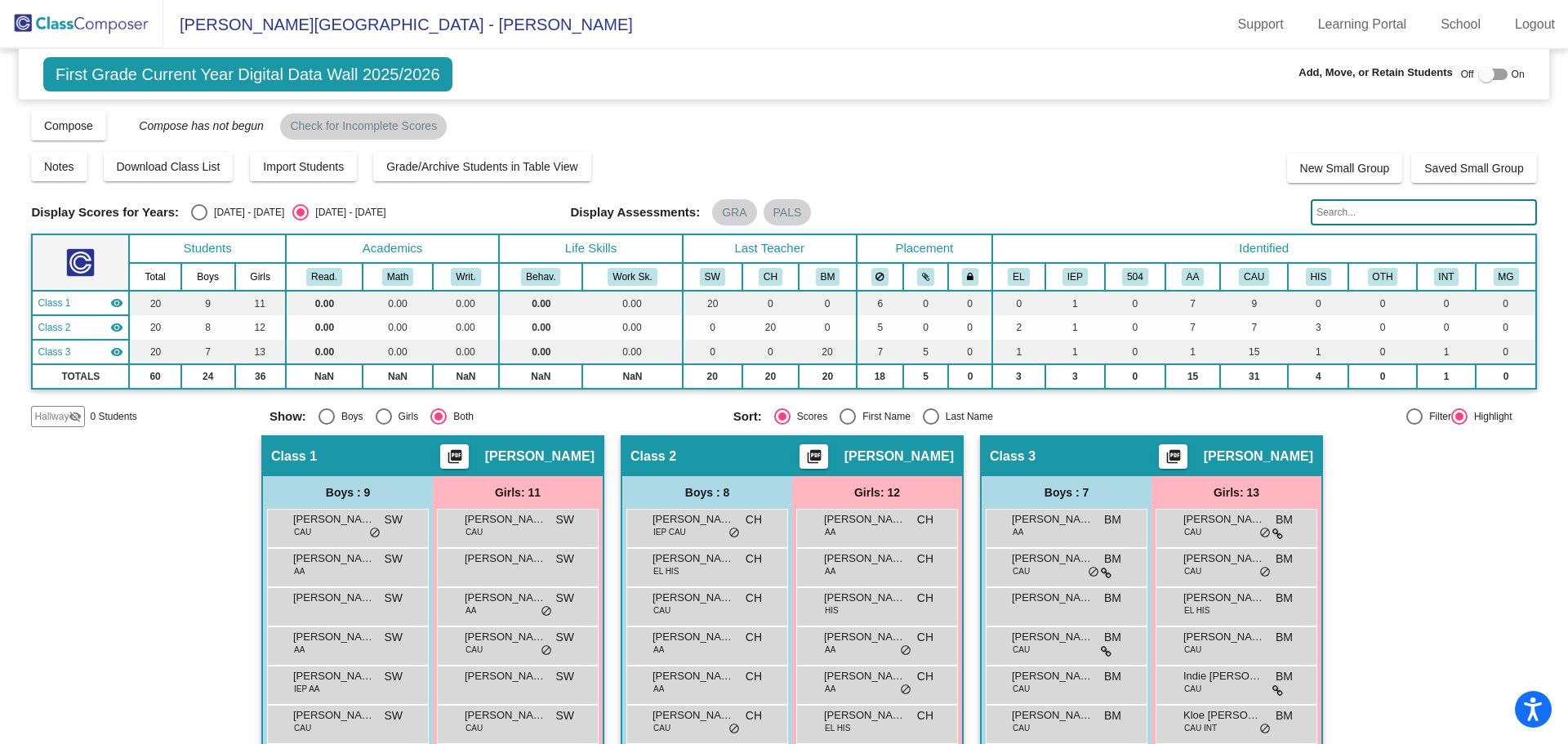
click at [1478, 75] on div at bounding box center [1486, 74] width 17 height 17
checkbox input "true"
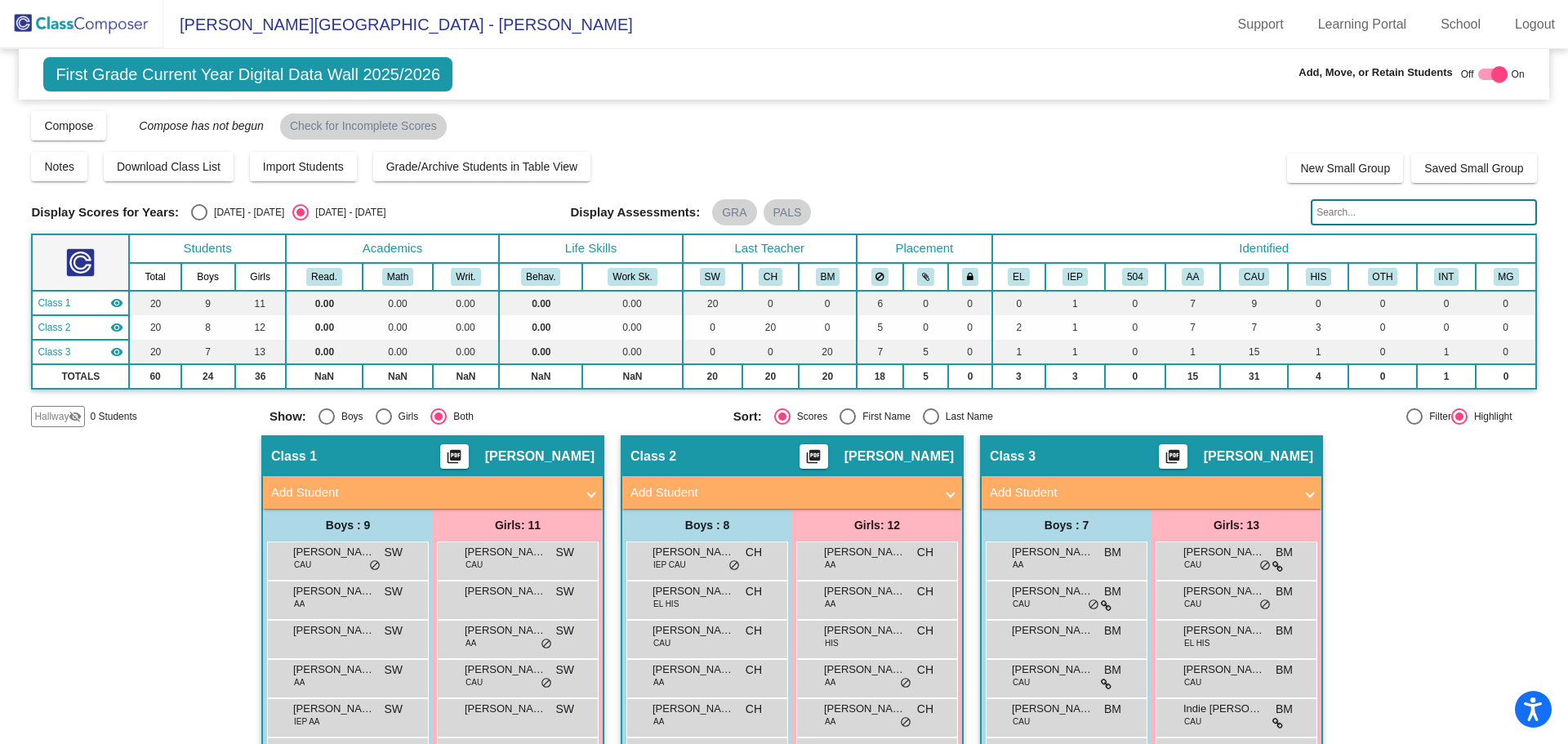
click at [63, 415] on span "Hallway" at bounding box center [51, 416] width 34 height 15
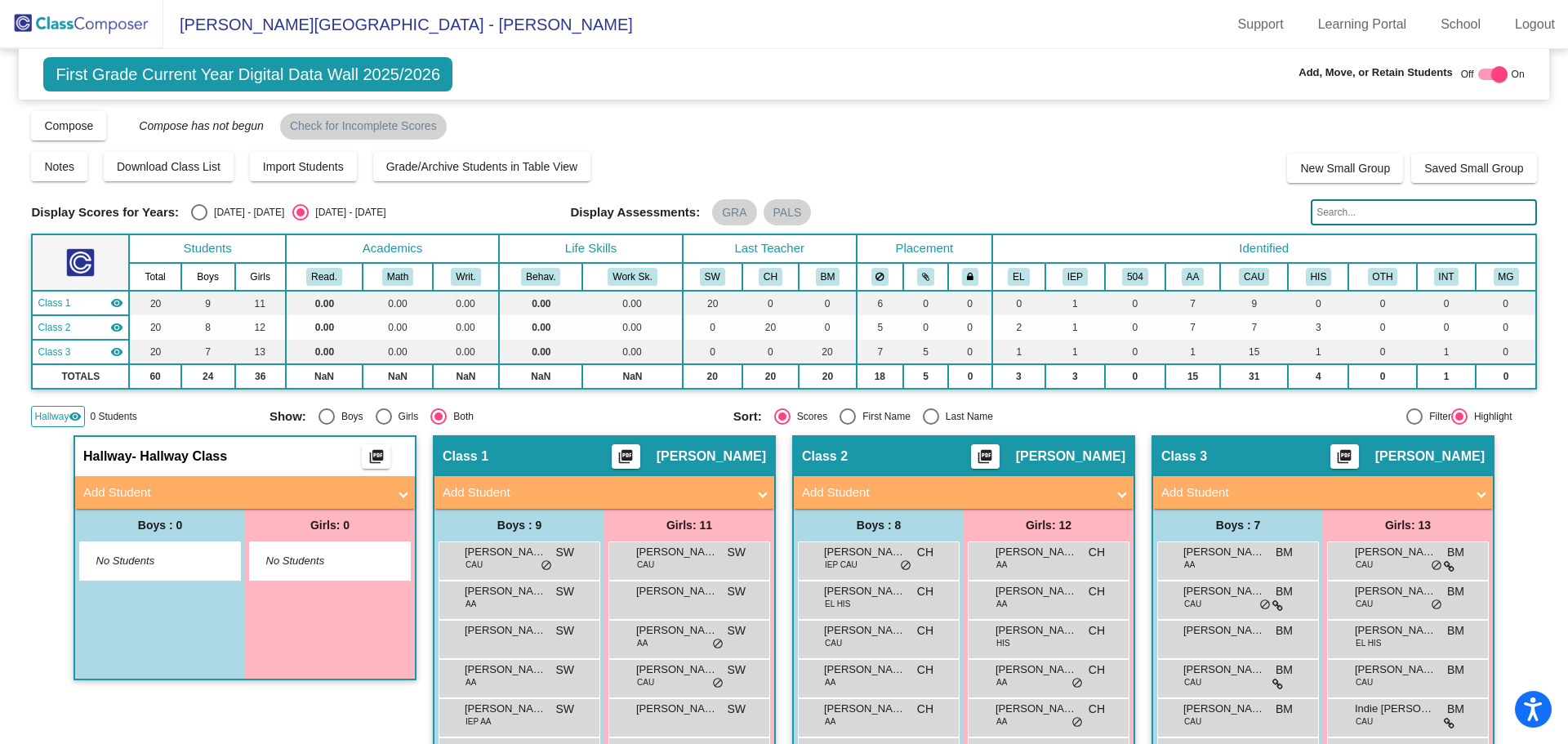
click at [187, 491] on mat-panel-title "Add Student" at bounding box center [236, 492] width 304 height 18
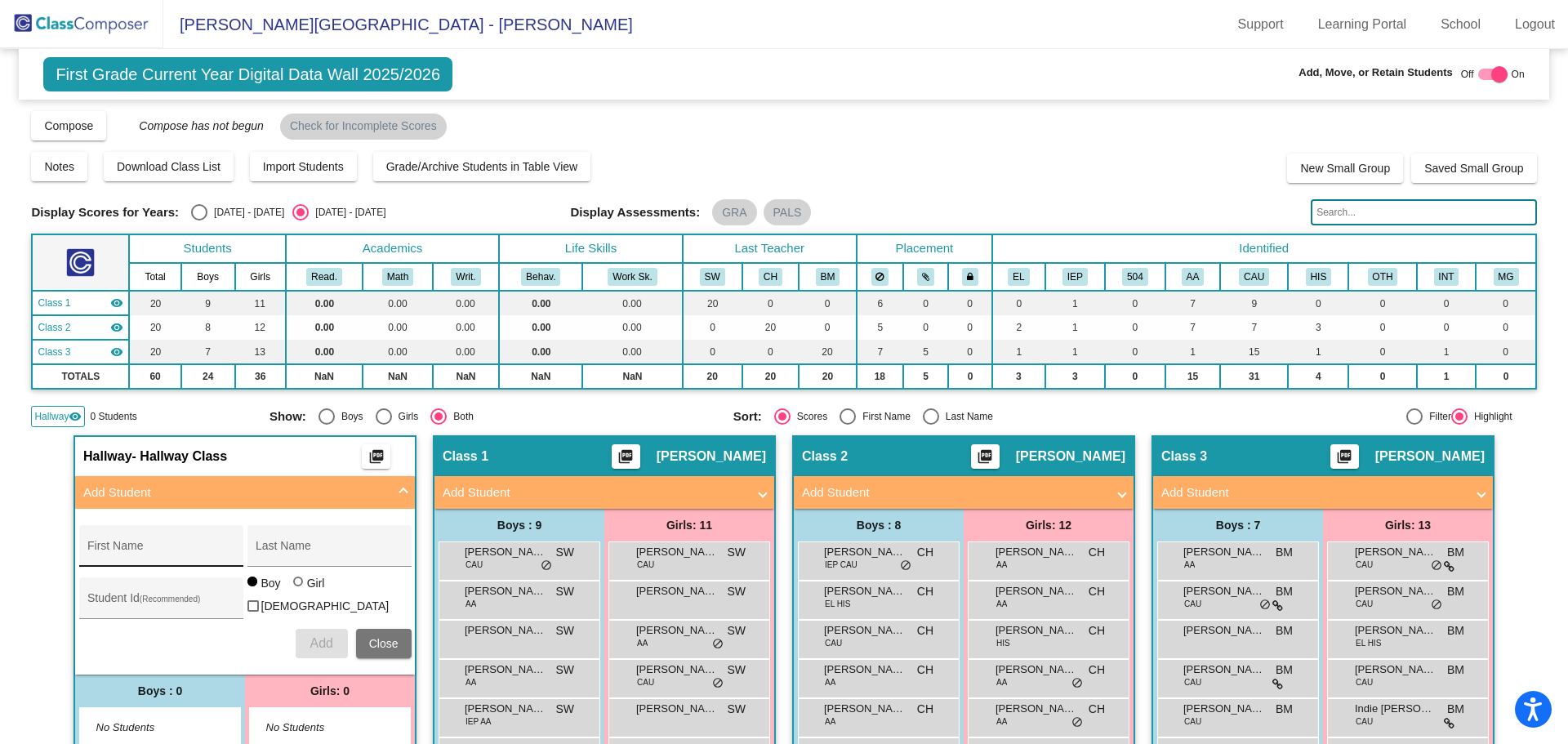
drag, startPoint x: 178, startPoint y: 555, endPoint x: 188, endPoint y: 542, distance: 16.4
click at [188, 542] on div "First Name" at bounding box center [160, 551] width 147 height 33
type input "Athena"
click at [292, 561] on div "Last Name" at bounding box center [329, 551] width 147 height 33
type input "[PERSON_NAME]"
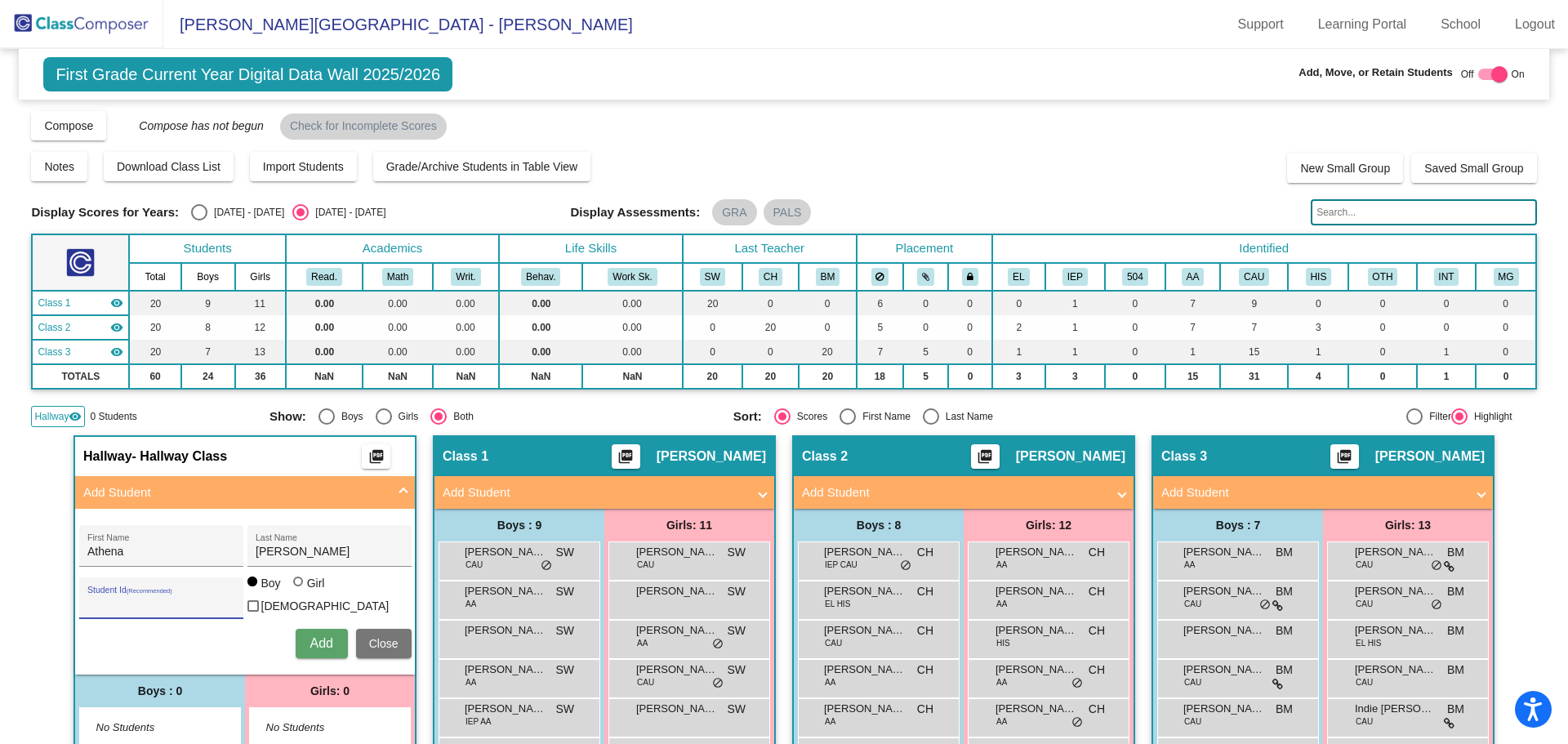
click at [133, 603] on input "Student Id (Recommended)" at bounding box center [160, 603] width 147 height 13
type input "41391"
click at [298, 581] on div at bounding box center [298, 581] width 0 height 0
click at [299, 590] on input "Girl" at bounding box center [299, 589] width 1 height 1
radio input "true"
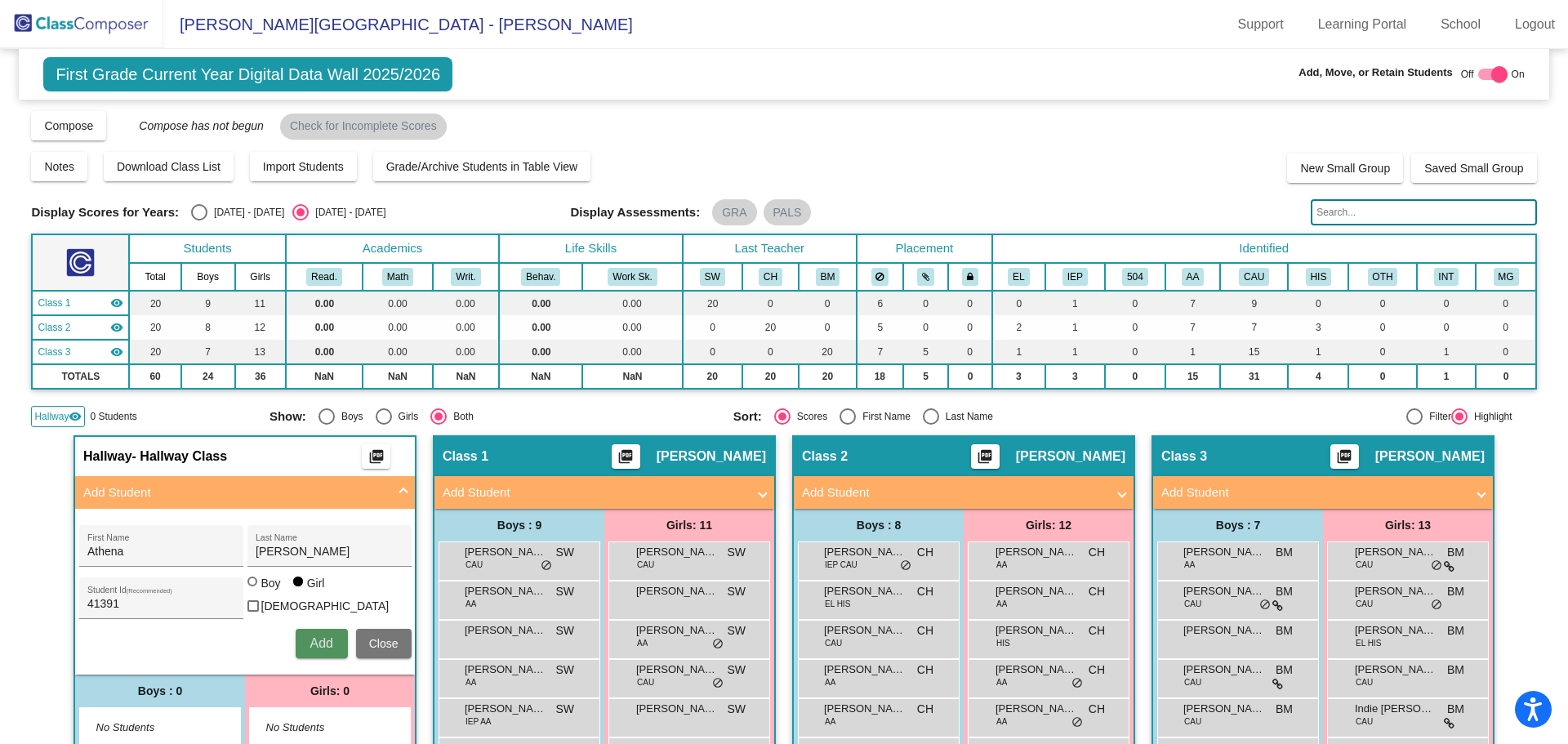
click at [316, 640] on span "Add" at bounding box center [321, 643] width 23 height 14
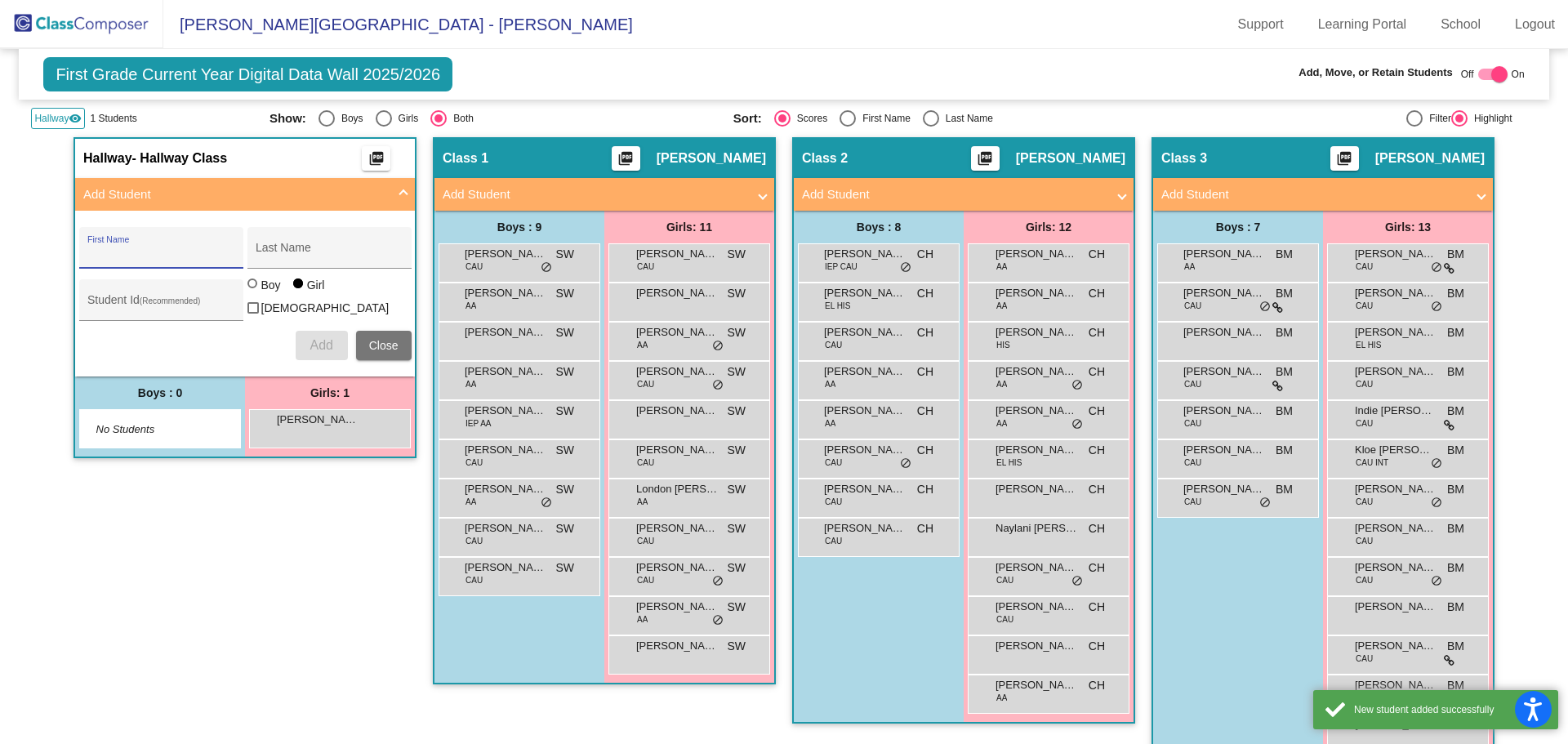
scroll to position [333, 0]
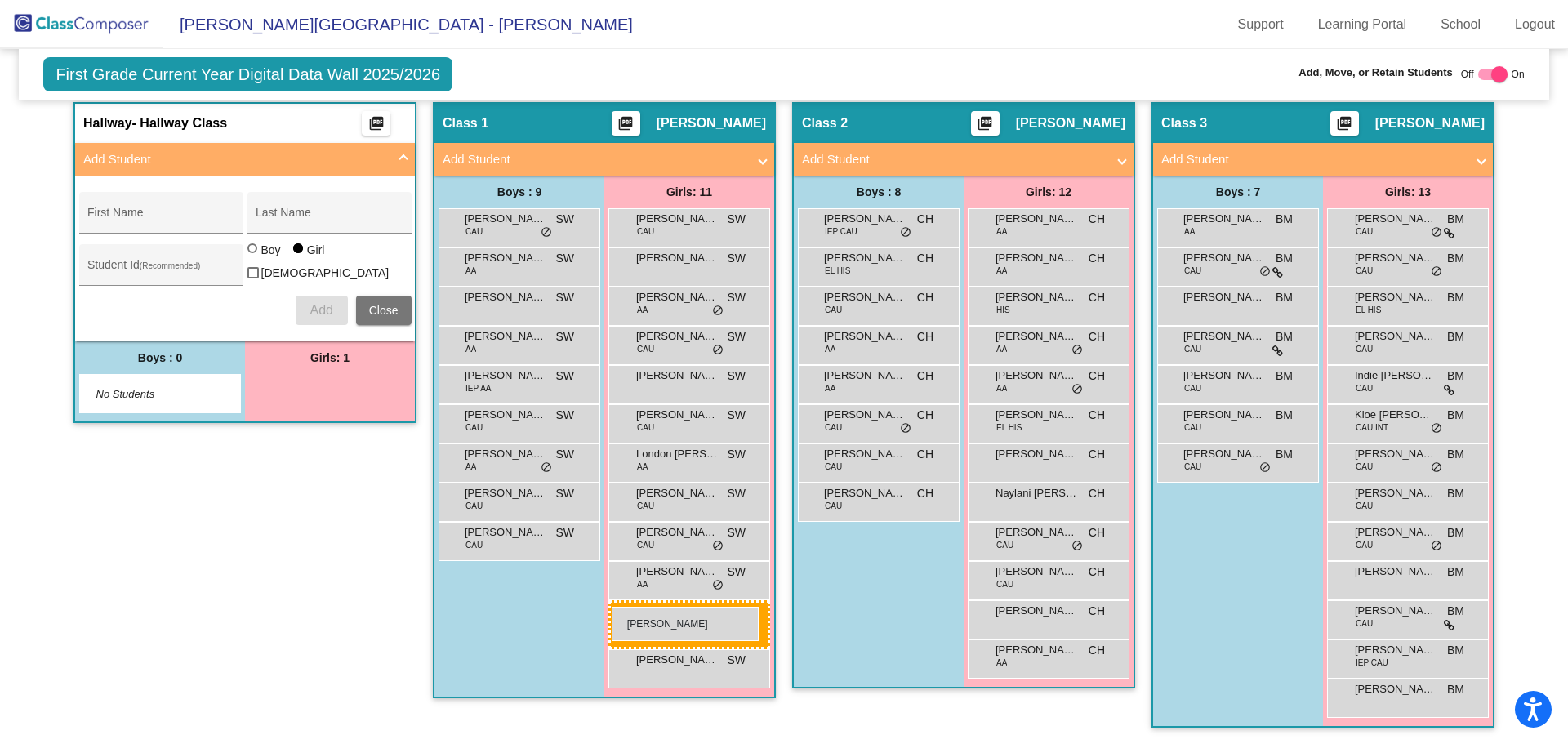
drag, startPoint x: 328, startPoint y: 381, endPoint x: 612, endPoint y: 607, distance: 362.9
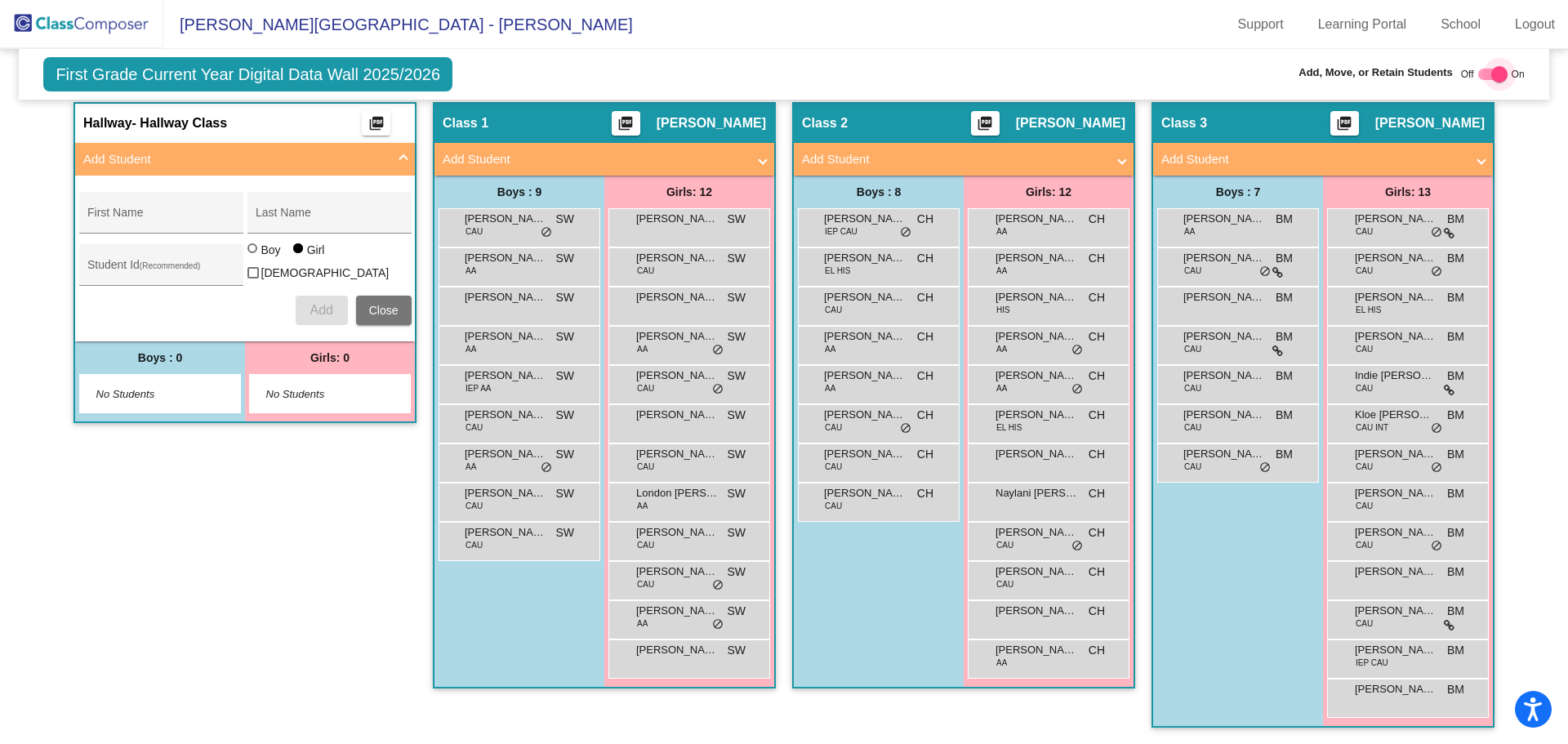
click at [1494, 74] on div at bounding box center [1499, 74] width 17 height 17
checkbox input "false"
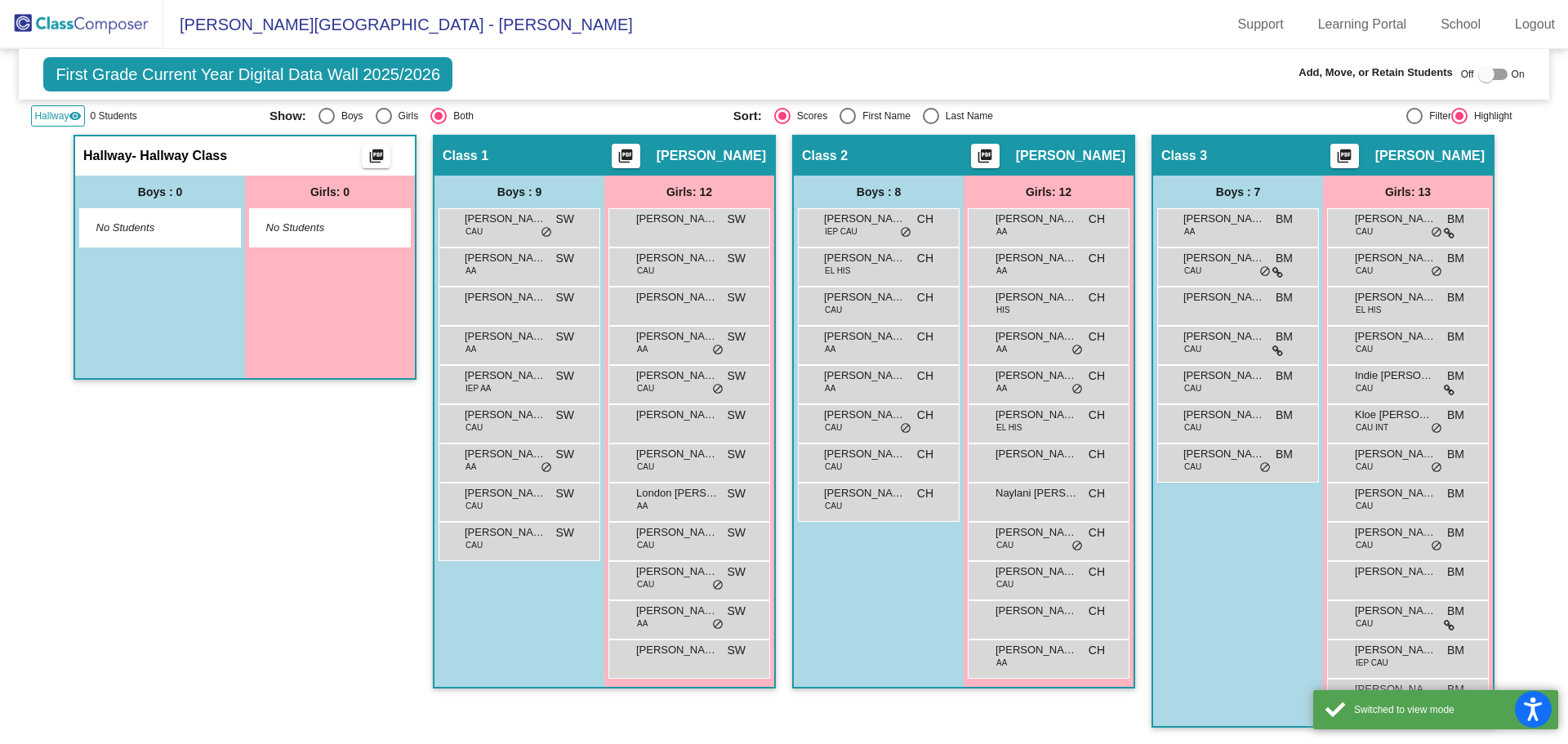
scroll to position [300, 0]
